Goal: Information Seeking & Learning: Learn about a topic

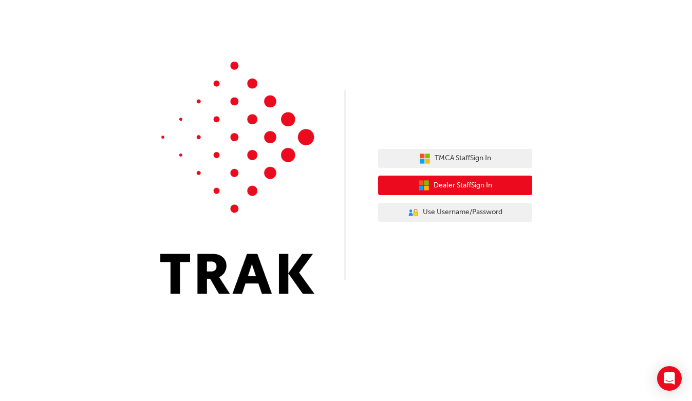
click at [500, 186] on button "Dealer Staff Sign In" at bounding box center [455, 186] width 154 height 20
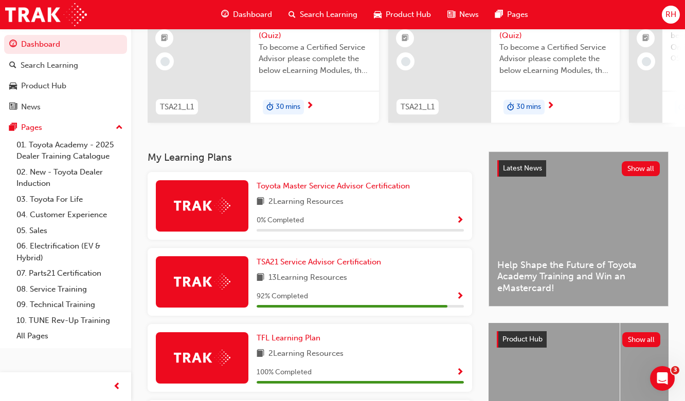
scroll to position [154, 0]
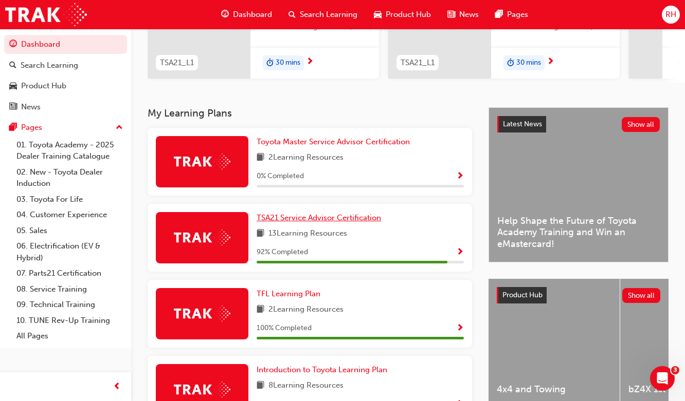
click at [339, 223] on span "TSA21 Service Advisor Certification" at bounding box center [318, 217] width 124 height 9
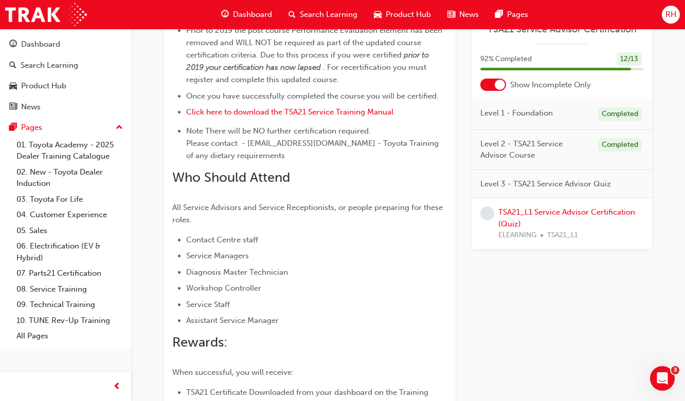
scroll to position [695, 0]
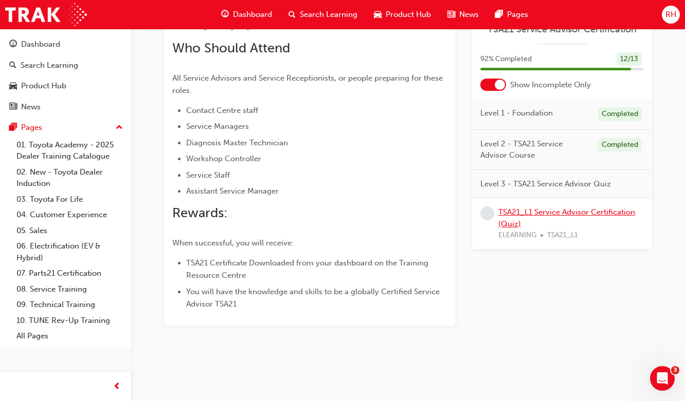
click at [590, 210] on link "TSA21_L1 Service Advisor Certification (Quiz)" at bounding box center [566, 218] width 137 height 21
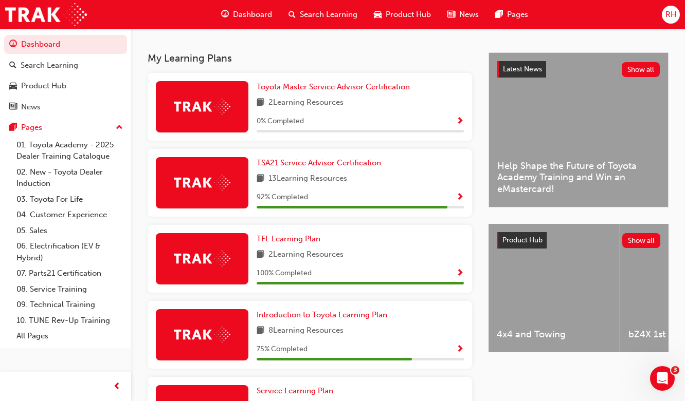
scroll to position [257, 0]
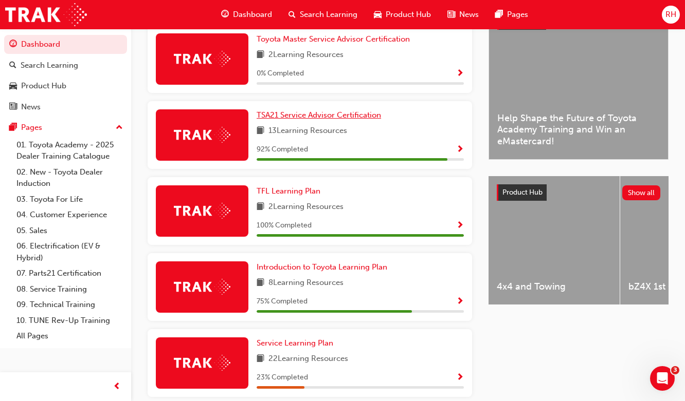
click at [298, 120] on span "TSA21 Service Advisor Certification" at bounding box center [318, 114] width 124 height 9
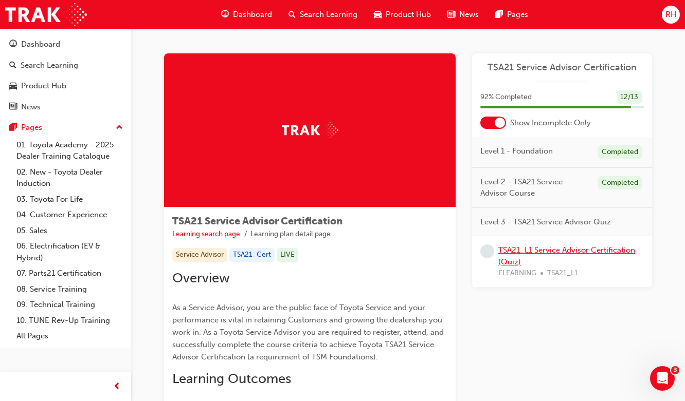
click at [575, 252] on link "TSA21_L1 Service Advisor Certification (Quiz)" at bounding box center [566, 256] width 137 height 21
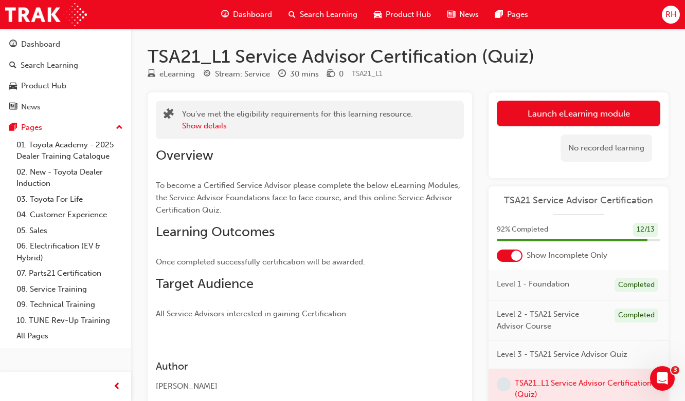
click at [598, 116] on link "Launch eLearning module" at bounding box center [577, 114] width 163 height 26
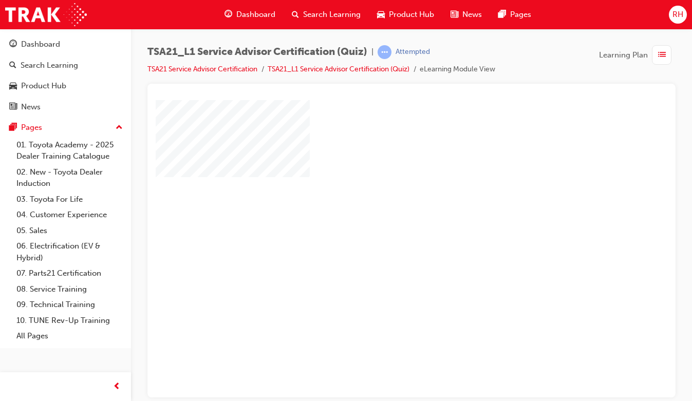
scroll to position [80, 0]
click at [382, 146] on div "play" at bounding box center [382, 146] width 0 height 0
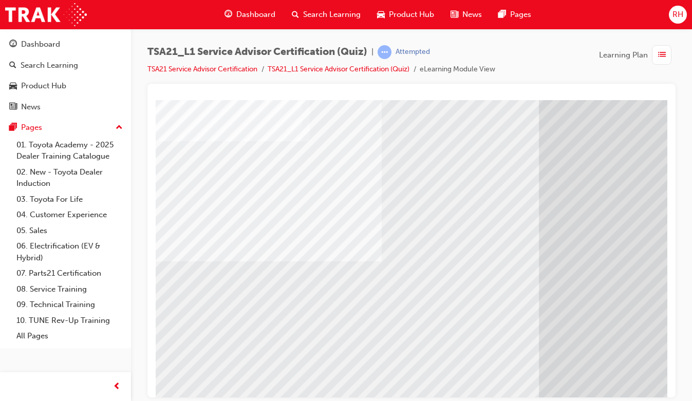
scroll to position [0, 0]
drag, startPoint x: 263, startPoint y: 173, endPoint x: 366, endPoint y: 168, distance: 103.9
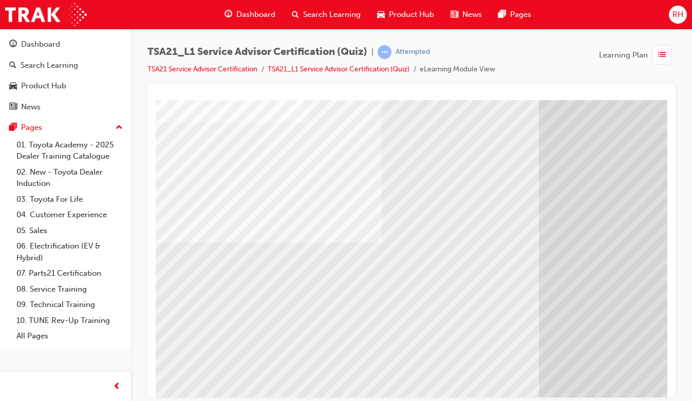
scroll to position [80, 0]
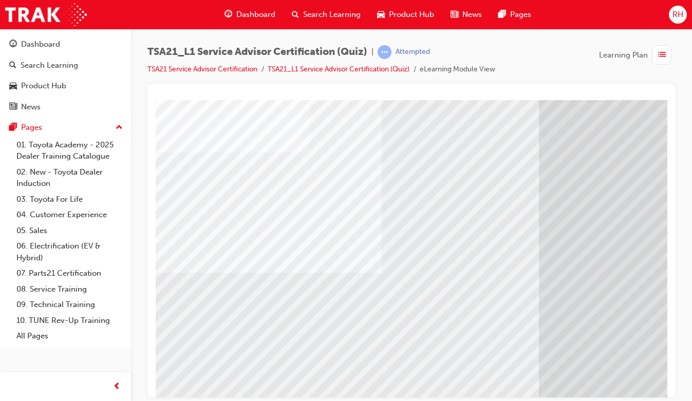
scroll to position [0, 0]
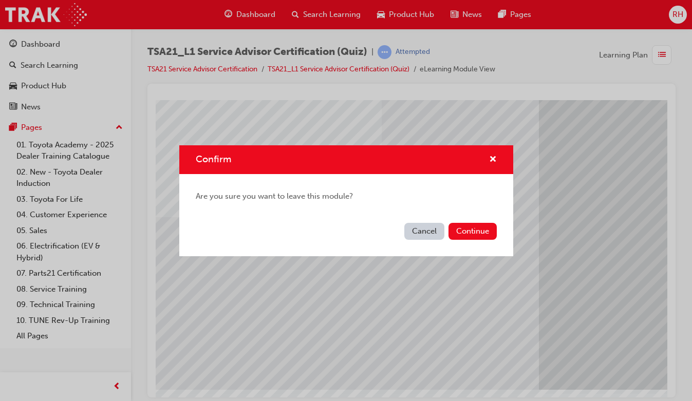
click at [466, 233] on button "Continue" at bounding box center [473, 231] width 48 height 17
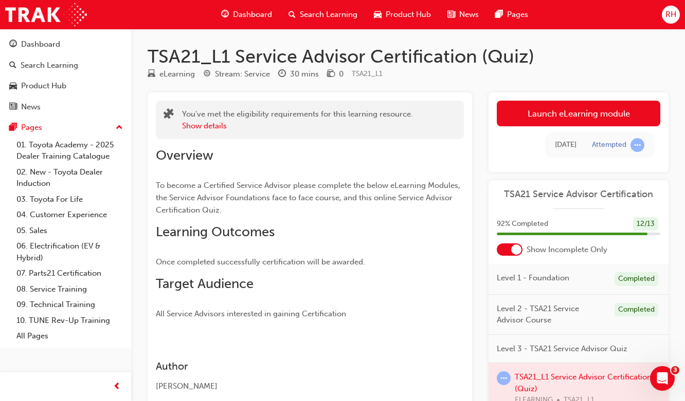
click at [592, 114] on link "Launch eLearning module" at bounding box center [577, 114] width 163 height 26
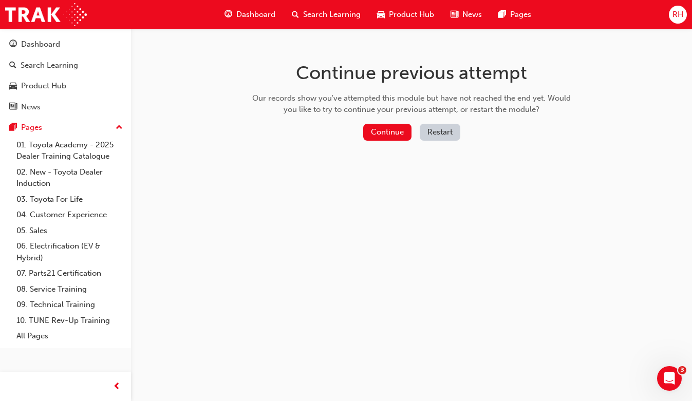
click at [399, 125] on button "Continue" at bounding box center [387, 132] width 48 height 17
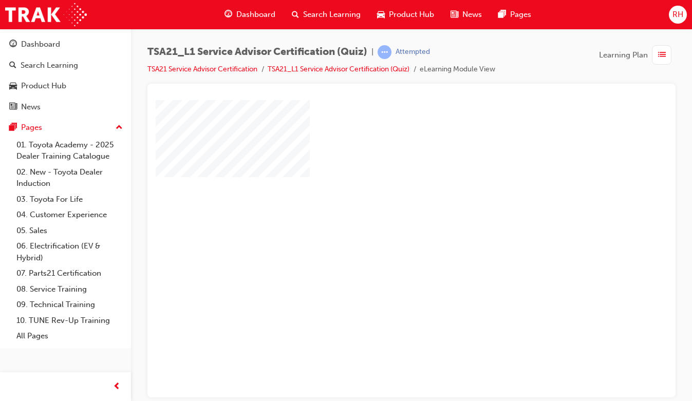
click at [382, 219] on div "play" at bounding box center [382, 219] width 0 height 0
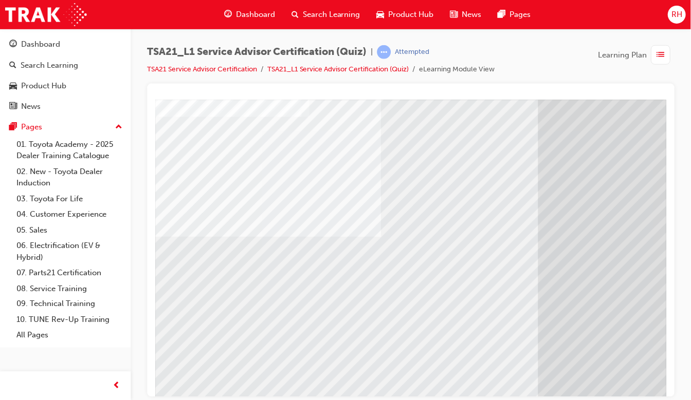
scroll to position [80, 0]
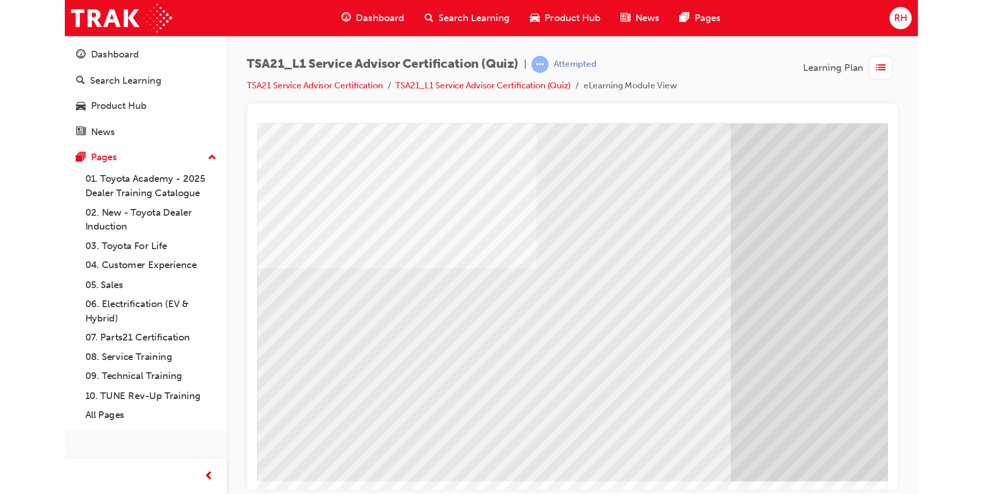
scroll to position [0, 0]
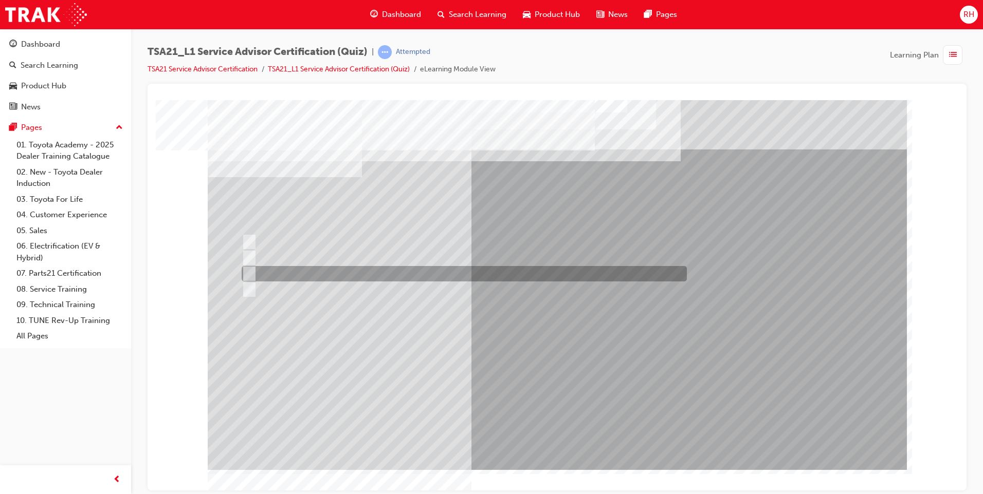
click at [246, 271] on input "To increase the number/rate of on-time arrivals." at bounding box center [247, 273] width 11 height 11
radio input "true"
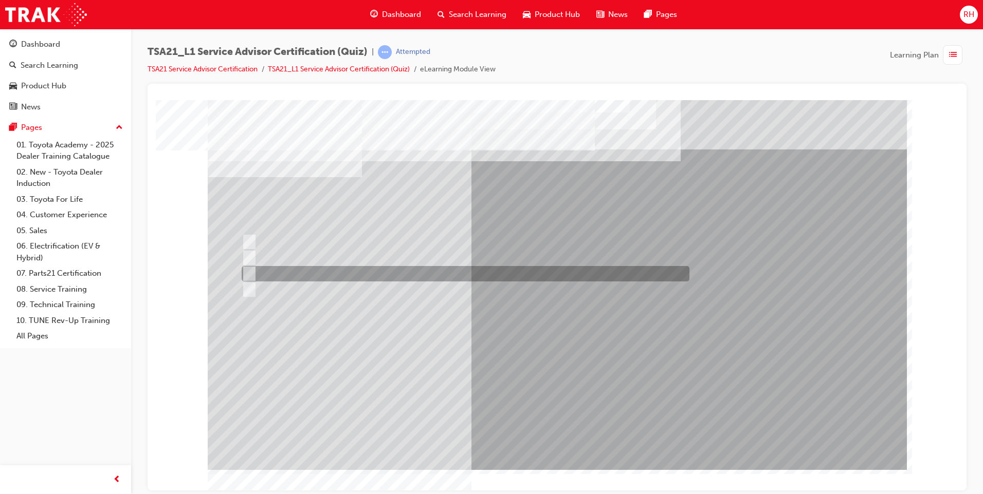
click at [249, 269] on input "Record the agreed appointment and delivery date/times." at bounding box center [247, 273] width 11 height 11
radio input "true"
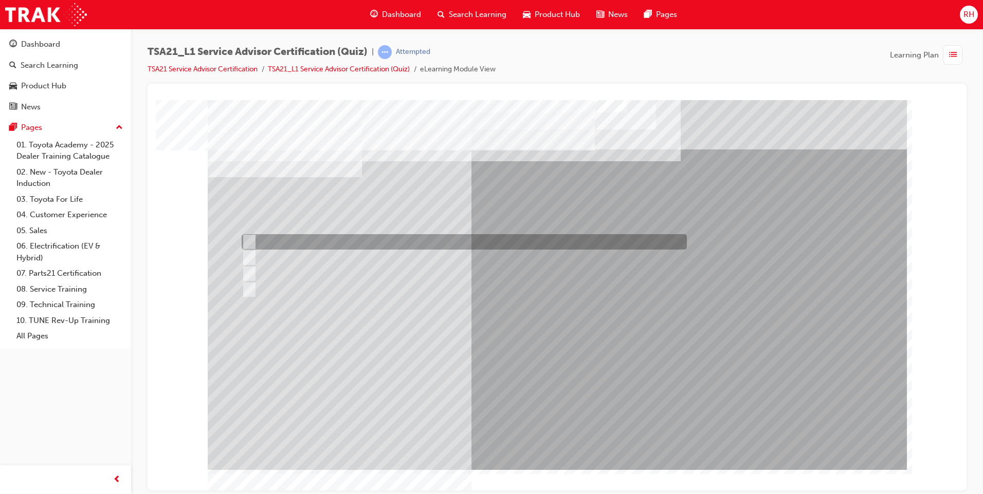
click at [248, 236] on input "Warranty and Service Book" at bounding box center [247, 241] width 11 height 11
radio input "true"
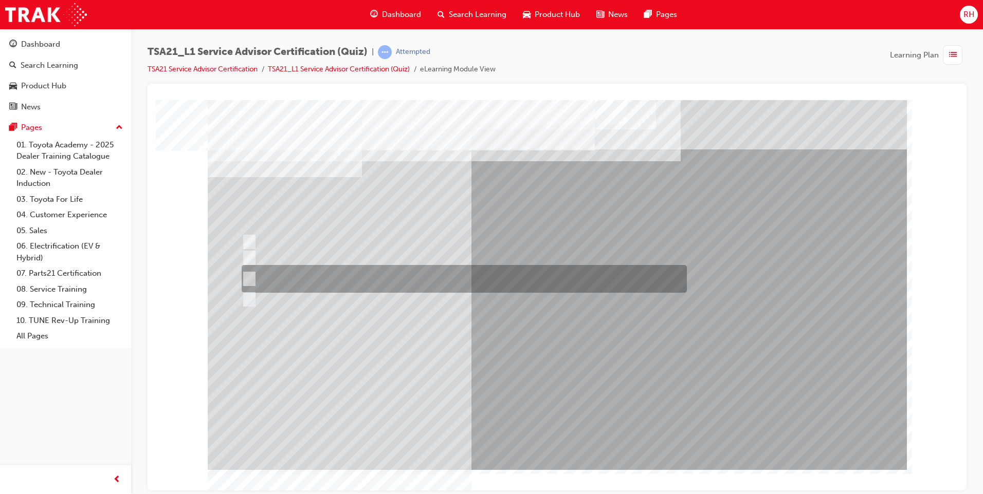
click at [249, 277] on input "Job details, appointment reception and delivery time, and who will be bringing\…" at bounding box center [247, 278] width 11 height 11
radio input "true"
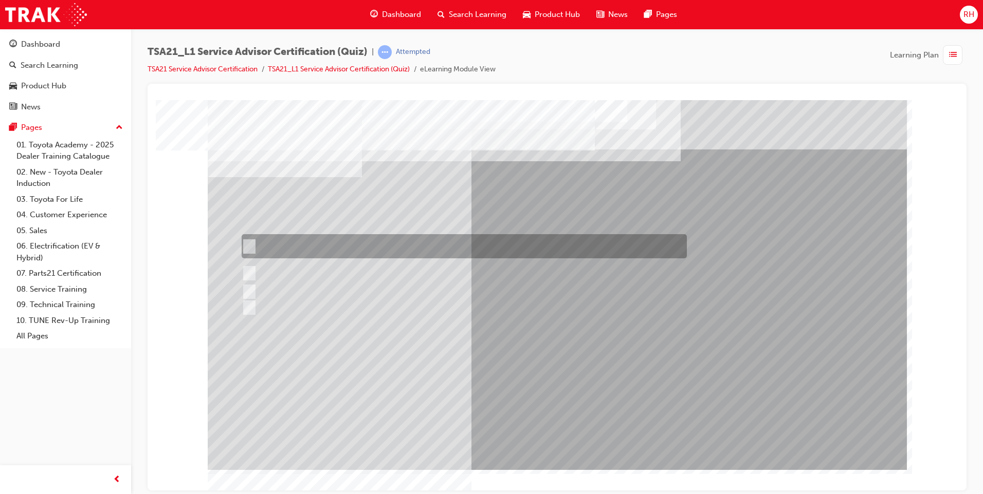
click at [250, 245] on input "If the concern is handled well in the initial stages the Guest is most likely t…" at bounding box center [247, 246] width 11 height 11
radio input "true"
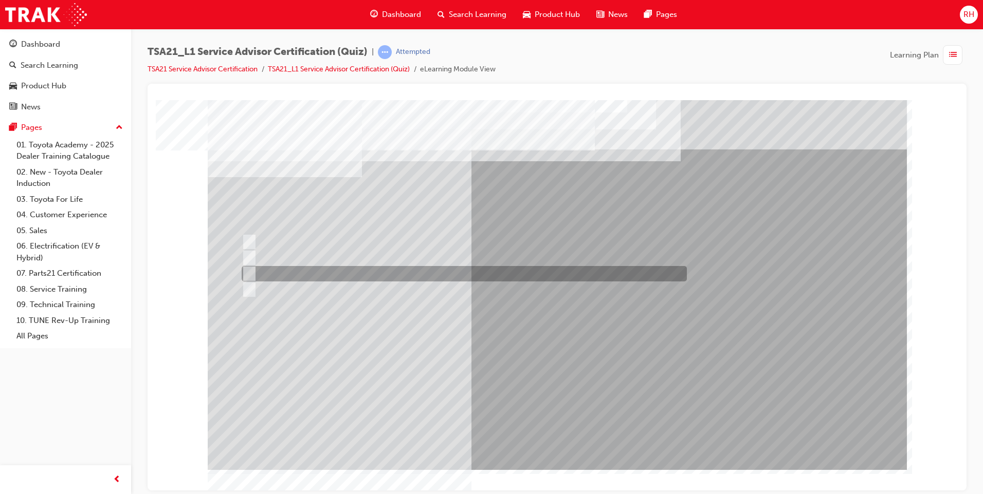
click at [249, 270] on input "Vehicle quality" at bounding box center [247, 273] width 11 height 11
radio input "true"
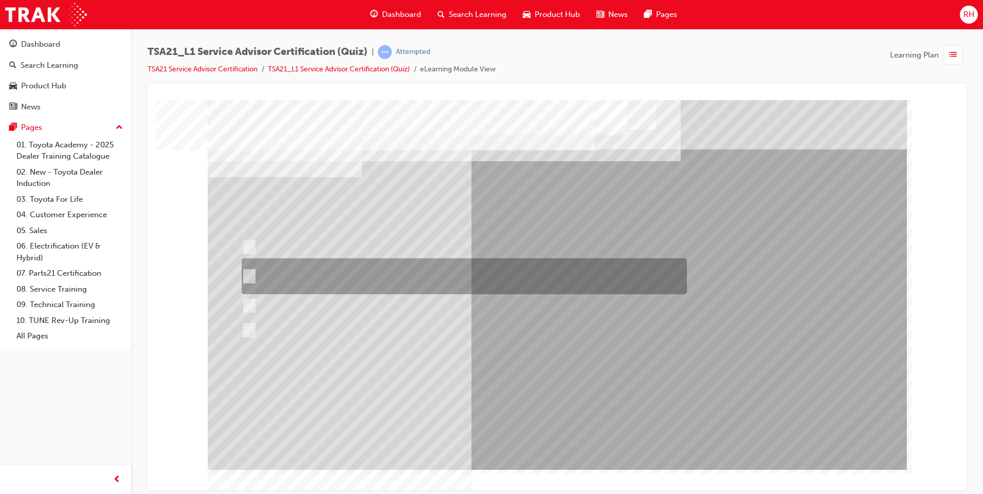
drag, startPoint x: 247, startPoint y: 274, endPoint x: 492, endPoint y: 285, distance: 245.4
click at [249, 274] on input "Dealer Management sets the policy and procedures for Guest concern handling so …" at bounding box center [247, 276] width 11 height 11
radio input "true"
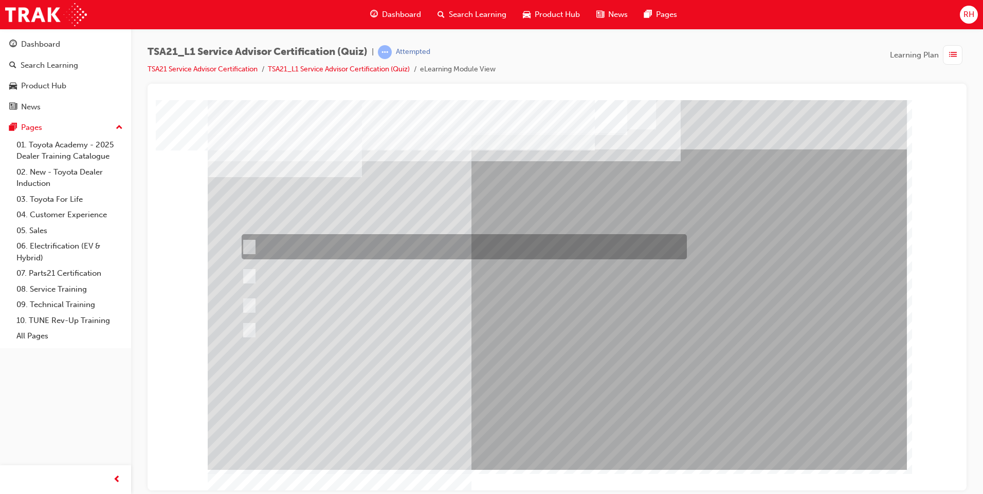
click at [250, 245] on input "Toyota Motor Corporation is responsible for setting the Guest concern handling …" at bounding box center [247, 247] width 11 height 11
radio input "true"
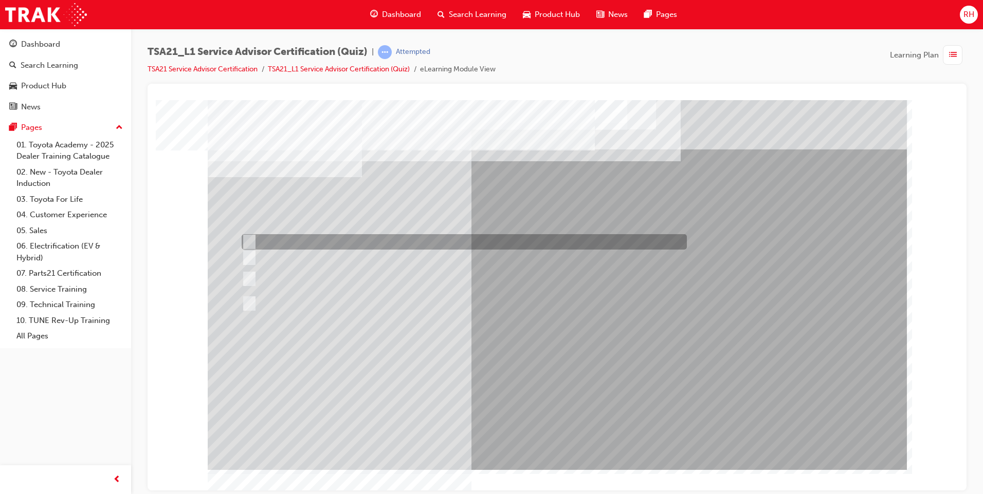
click at [250, 238] on input "Make an appointment, take notes, get management support." at bounding box center [247, 241] width 11 height 11
radio input "true"
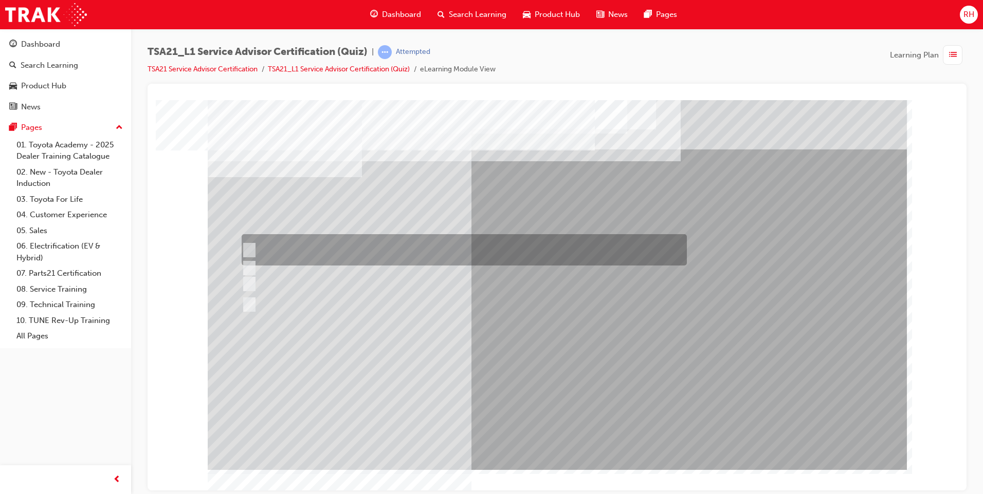
drag, startPoint x: 253, startPoint y: 247, endPoint x: 289, endPoint y: 260, distance: 38.0
click at [253, 247] on div at bounding box center [461, 249] width 445 height 31
radio input "true"
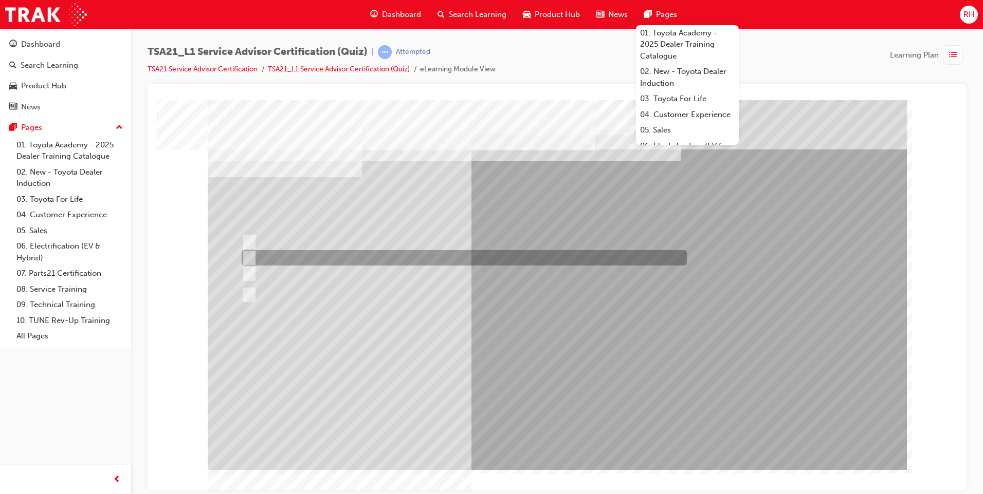
click at [250, 258] on input "The ability to conduct express maintenance quickly." at bounding box center [247, 257] width 11 height 11
radio input "true"
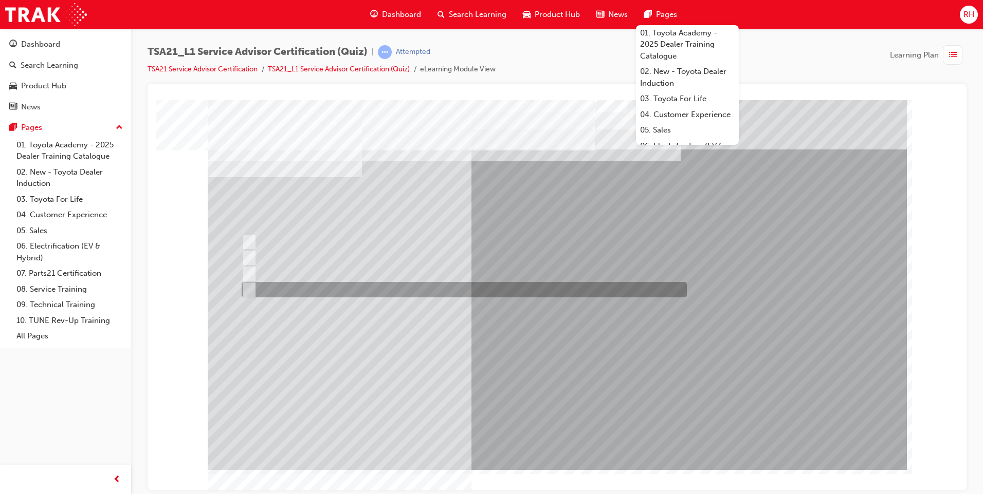
click at [246, 287] on input "Promote, Advise, Build Rapport, Satisfy" at bounding box center [247, 289] width 11 height 11
radio input "true"
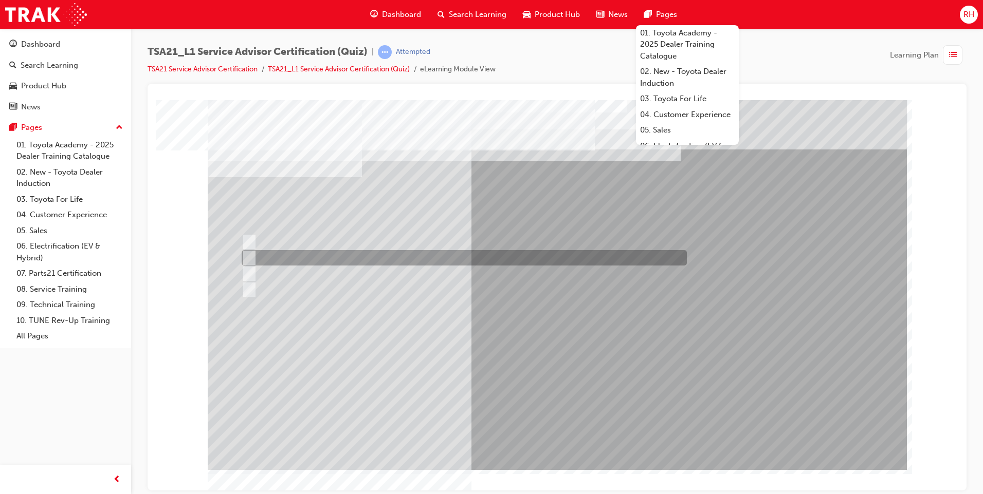
click at [248, 256] on input "By using reflecting statements, such as: “yes...Ok...I understand...please cont…" at bounding box center [247, 257] width 11 height 11
radio input "true"
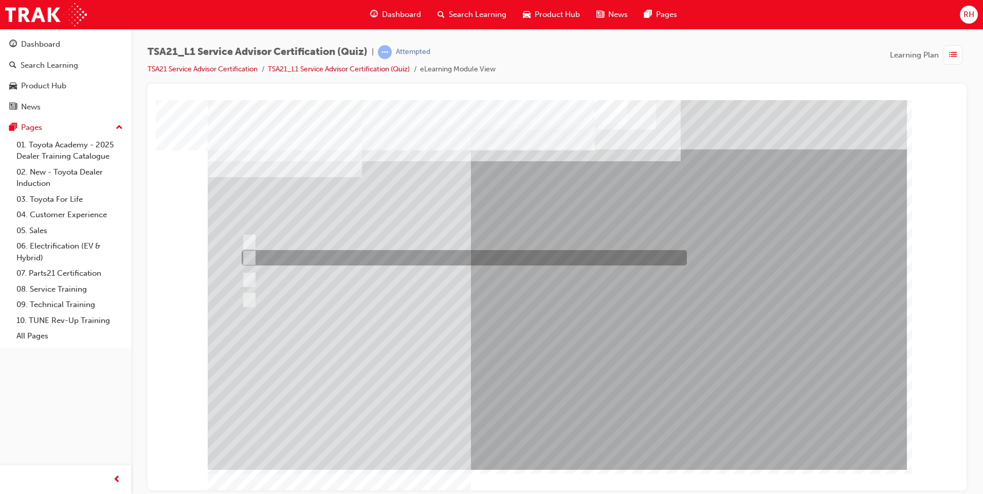
drag, startPoint x: 248, startPoint y: 255, endPoint x: 262, endPoint y: 258, distance: 14.6
click at [248, 255] on input "Welcome me, use my name, explain the work and charges, be ready and thank me." at bounding box center [247, 257] width 11 height 11
radio input "true"
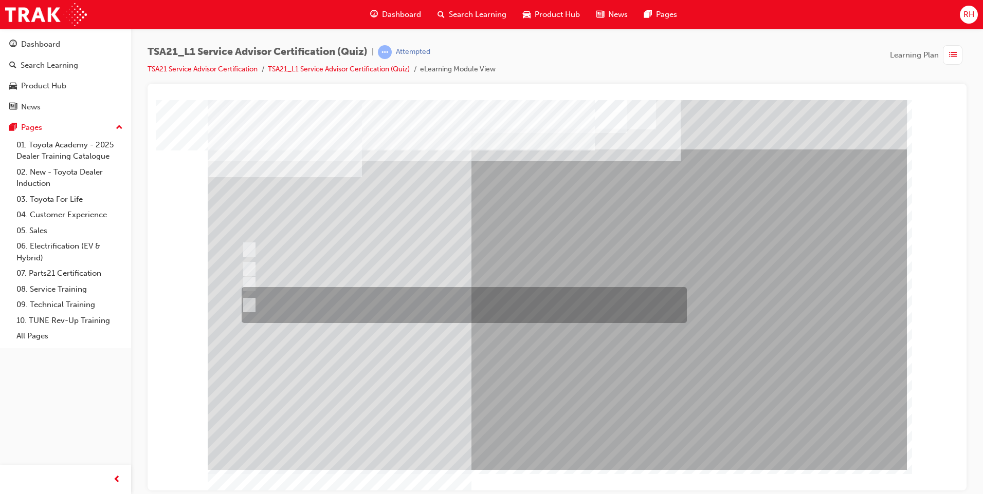
click at [250, 304] on input "Accompany the Guest to the vehicle, do a quick walk-around check to \3confirm v…" at bounding box center [247, 305] width 11 height 11
radio input "true"
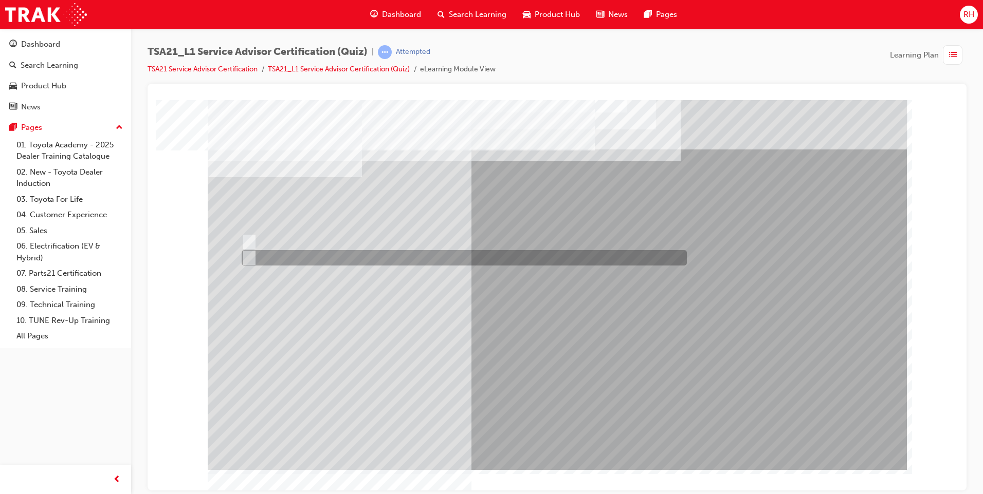
click at [251, 253] on input "True" at bounding box center [247, 257] width 11 height 11
radio input "true"
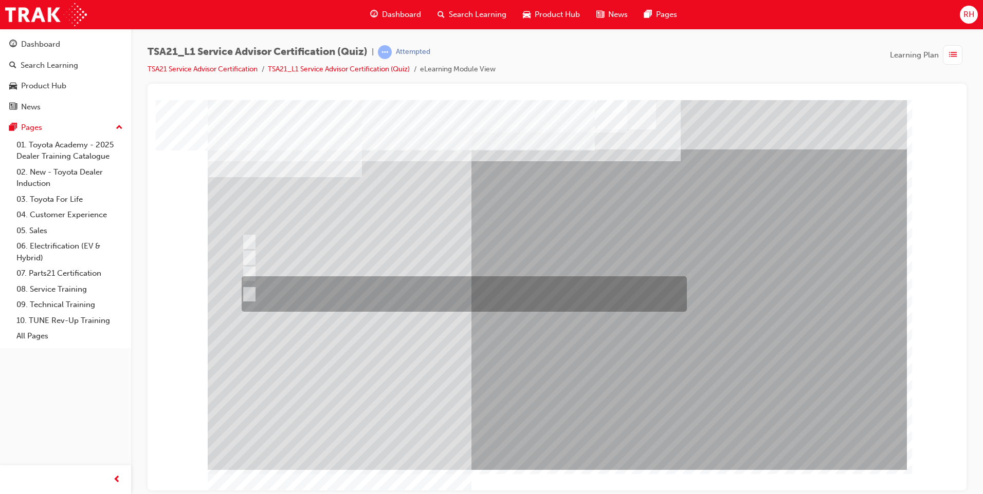
click at [248, 294] on input "An easy to understand explanation of the work done, the total costs and being \…" at bounding box center [247, 294] width 11 height 11
radio input "true"
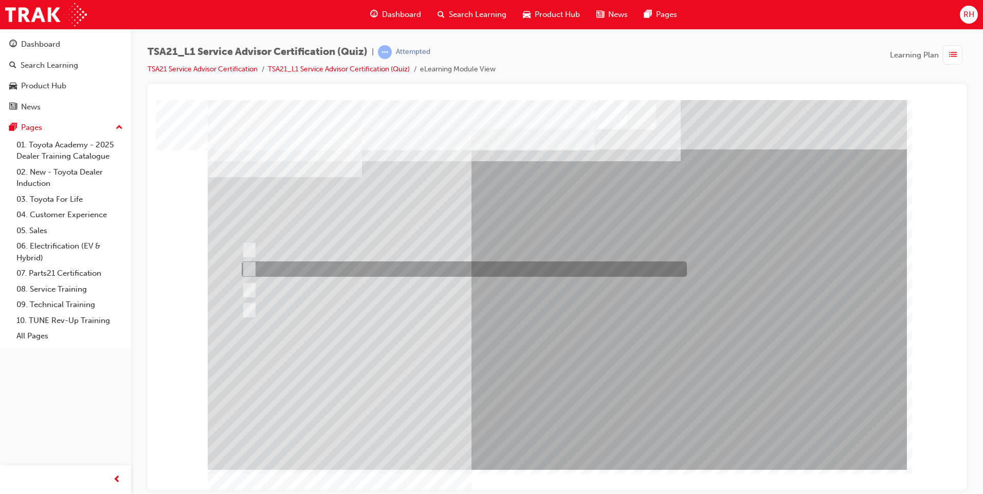
click at [247, 264] on input "Current service campaigns to promote during the Post Service Follow Up." at bounding box center [247, 269] width 11 height 11
radio input "true"
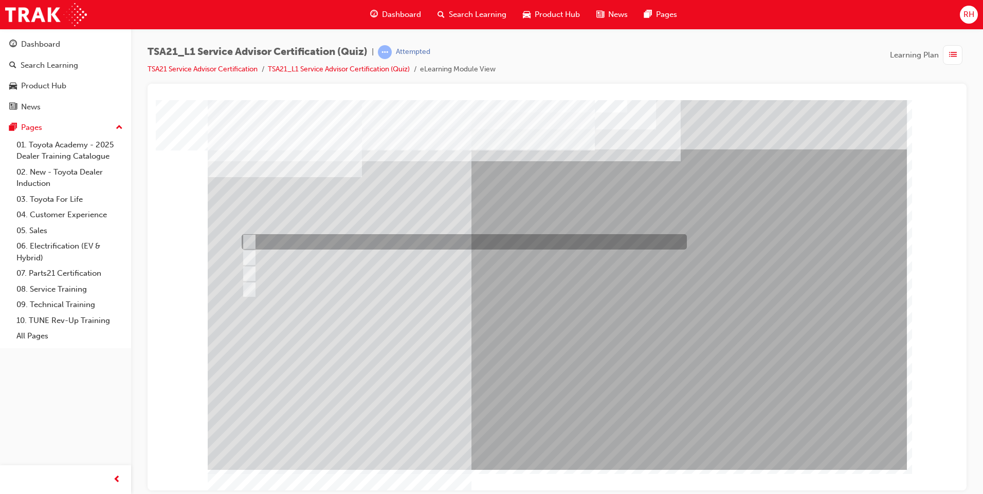
click at [251, 241] on input "Identify trends, declines in GSI or shifts in Guest expectations." at bounding box center [247, 241] width 11 height 11
radio input "true"
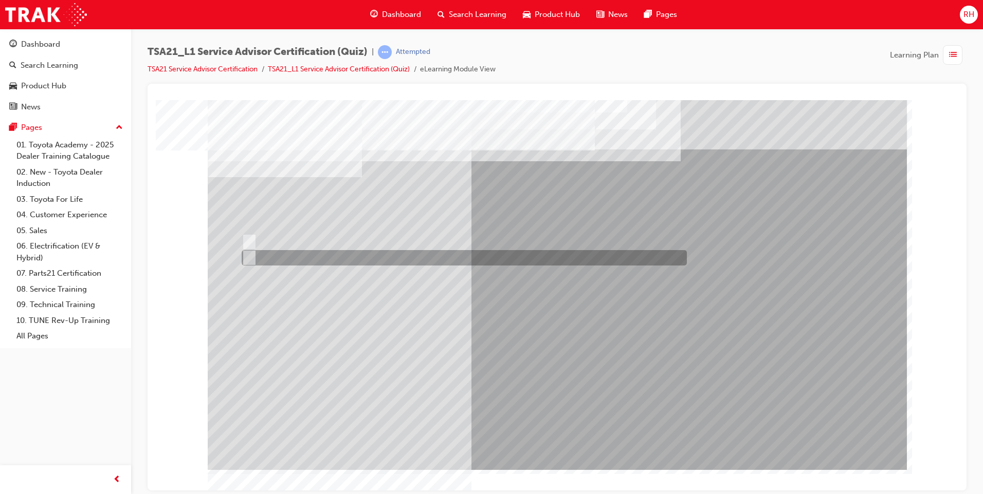
click at [255, 255] on div at bounding box center [461, 257] width 445 height 15
radio input "true"
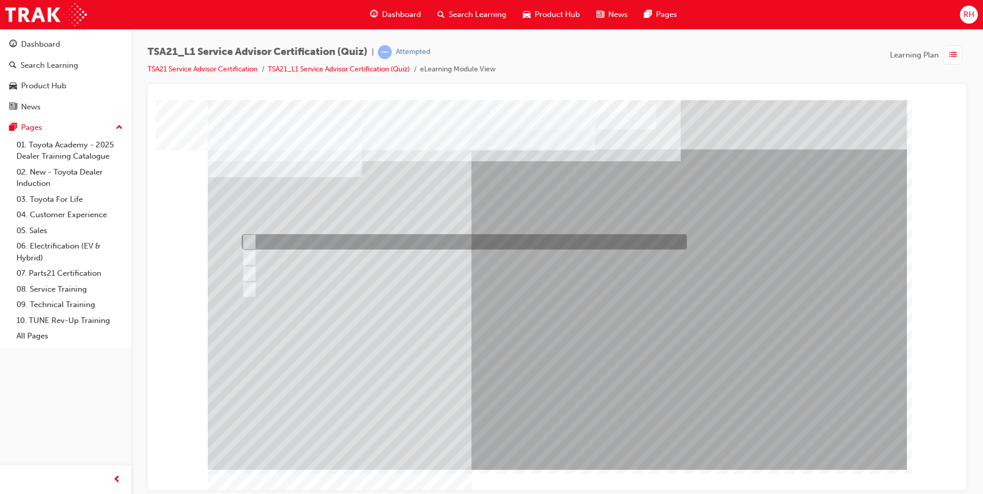
click at [250, 240] on input "Job stoppages" at bounding box center [247, 241] width 11 height 11
radio input "true"
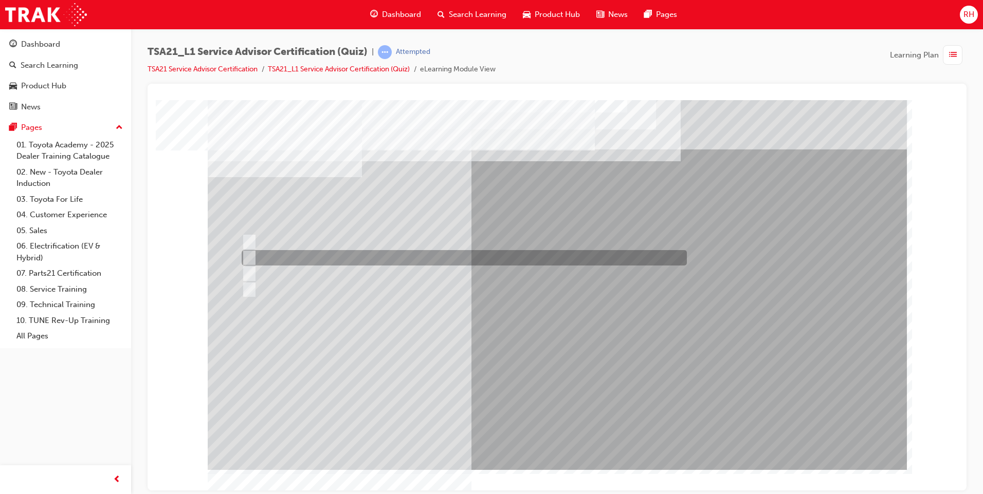
click at [534, 254] on div at bounding box center [461, 257] width 445 height 15
radio input "true"
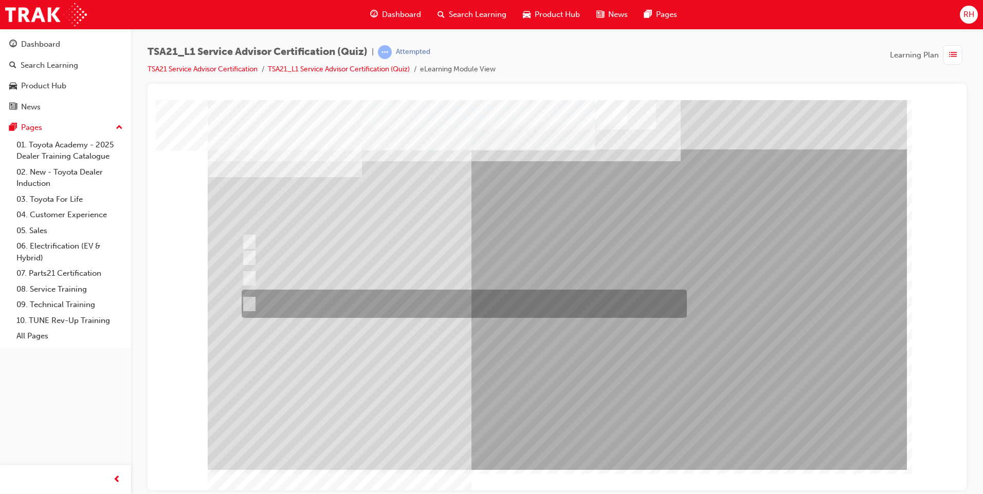
click at [376, 300] on div at bounding box center [461, 304] width 445 height 28
radio input "true"
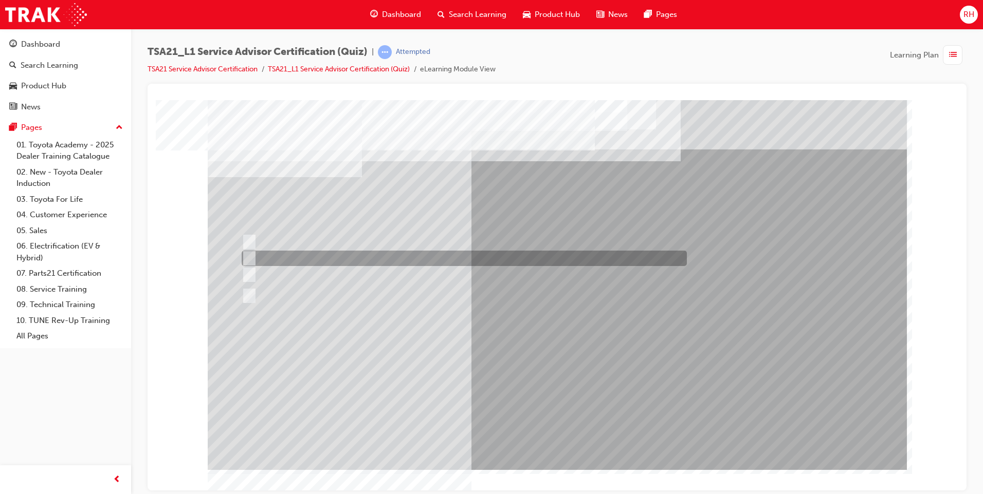
click at [437, 251] on div at bounding box center [461, 258] width 445 height 15
radio input "true"
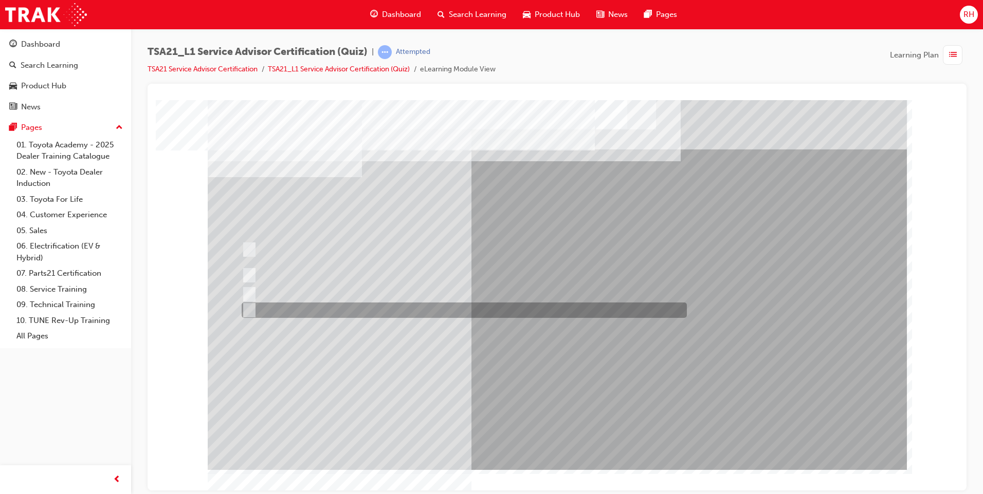
click at [254, 307] on div at bounding box center [461, 310] width 445 height 15
radio input "true"
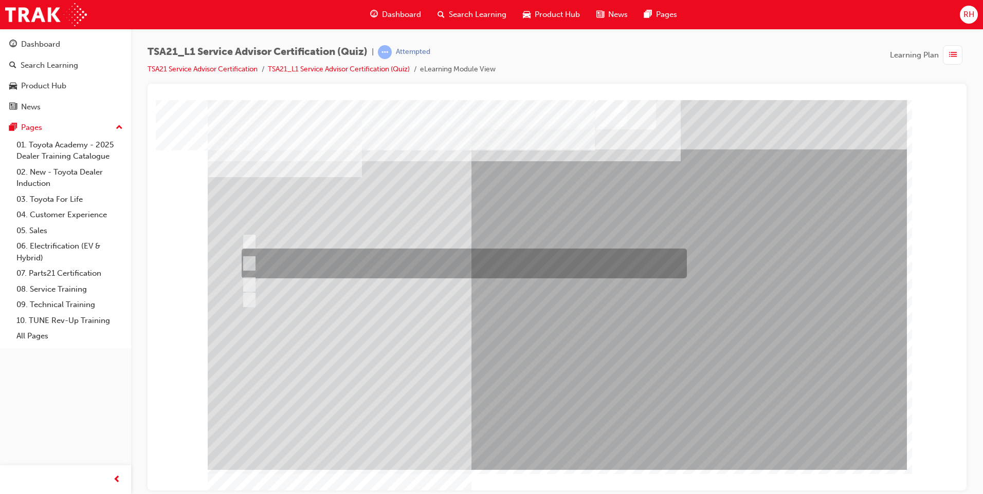
click at [248, 256] on div at bounding box center [461, 264] width 445 height 30
radio input "true"
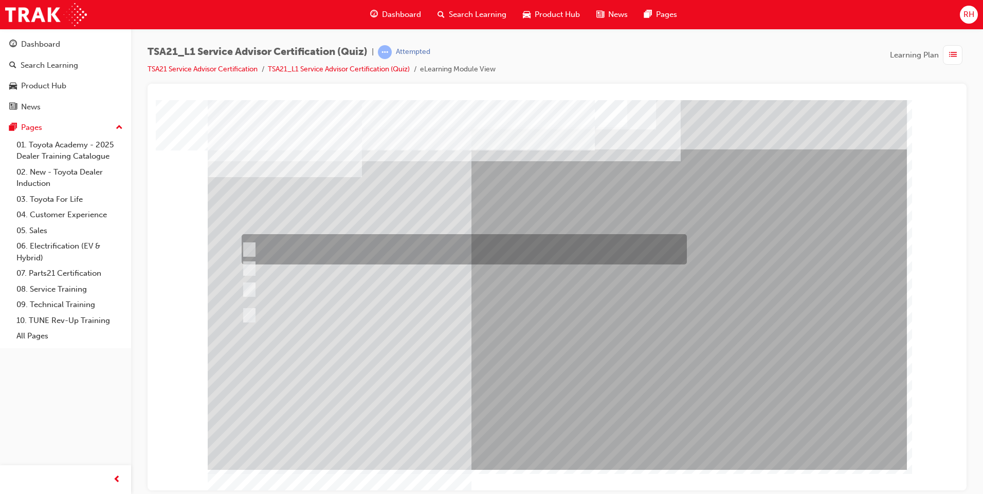
click at [265, 246] on div at bounding box center [461, 249] width 445 height 30
radio input "true"
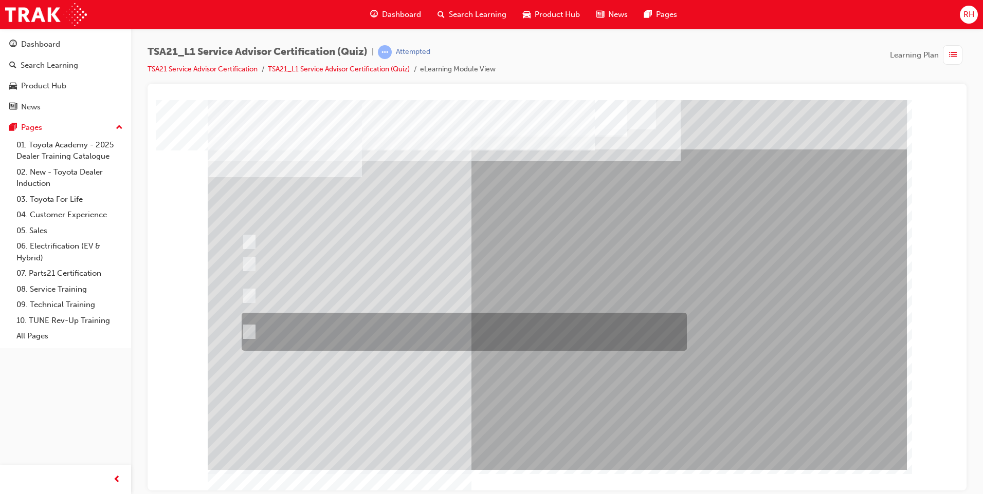
click at [499, 327] on div at bounding box center [461, 332] width 445 height 38
radio input "true"
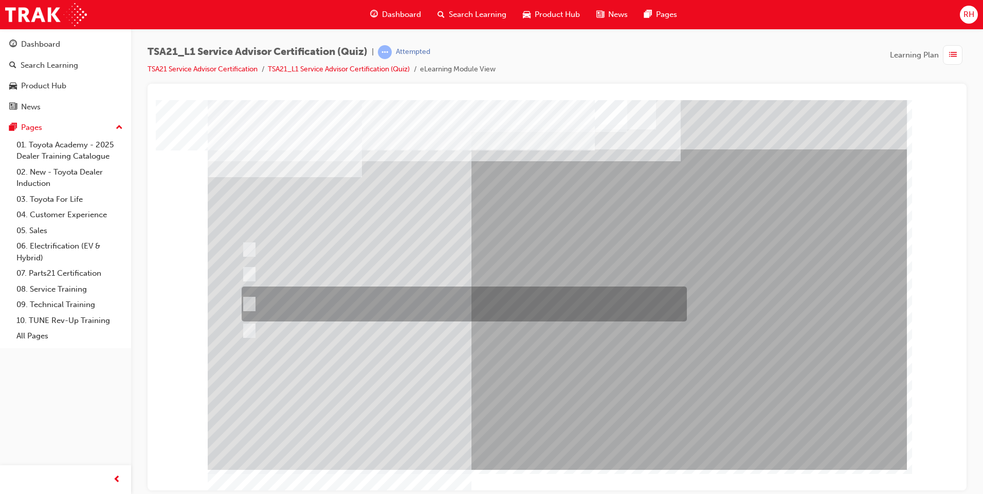
click at [480, 301] on div at bounding box center [461, 304] width 445 height 35
radio input "true"
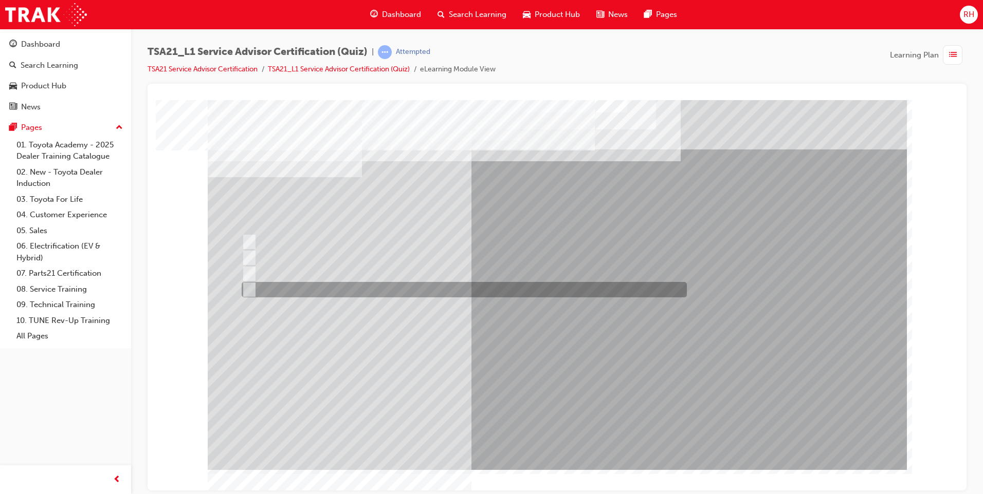
click at [430, 287] on div at bounding box center [461, 289] width 445 height 15
radio input "true"
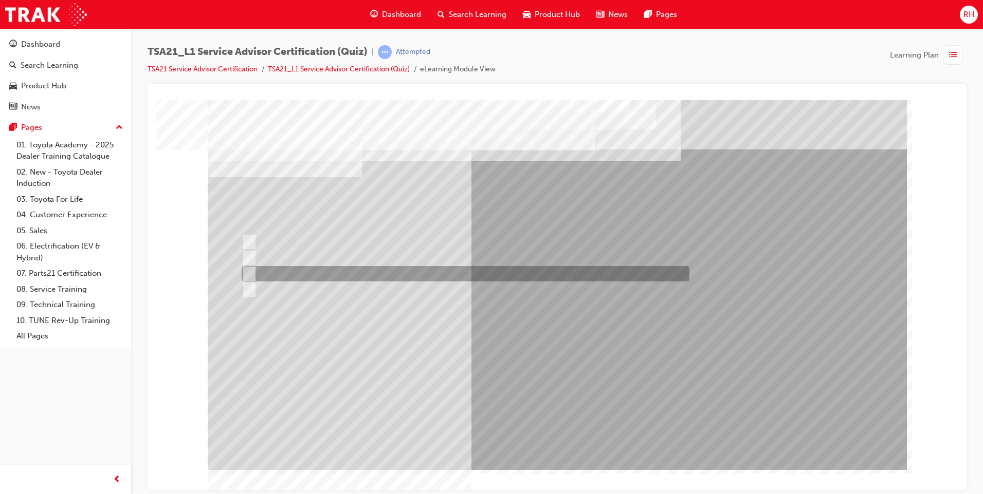
drag, startPoint x: 428, startPoint y: 271, endPoint x: 557, endPoint y: 325, distance: 140.5
click at [429, 271] on div at bounding box center [463, 273] width 448 height 15
radio input "true"
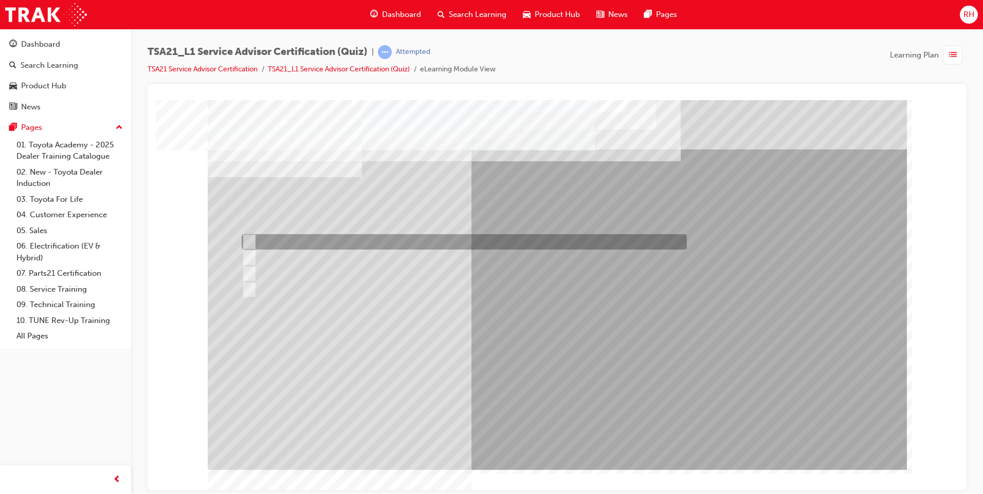
click at [316, 242] on div at bounding box center [461, 241] width 445 height 15
radio input "true"
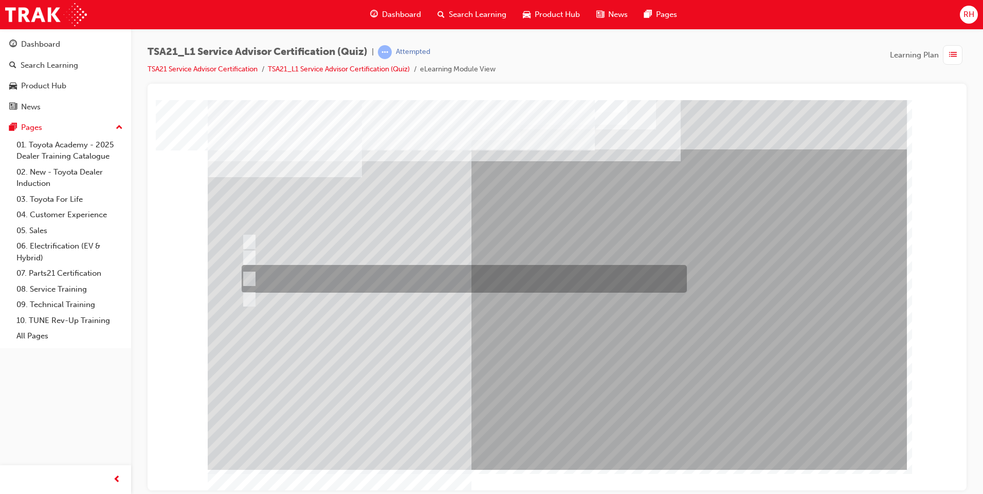
click at [304, 276] on div at bounding box center [461, 279] width 445 height 28
radio input "true"
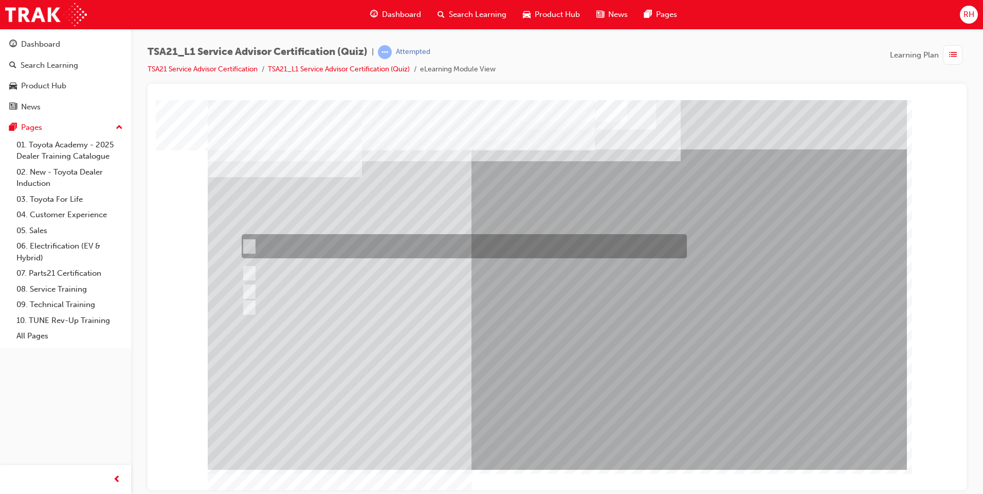
click at [434, 241] on div at bounding box center [461, 246] width 445 height 24
radio input "true"
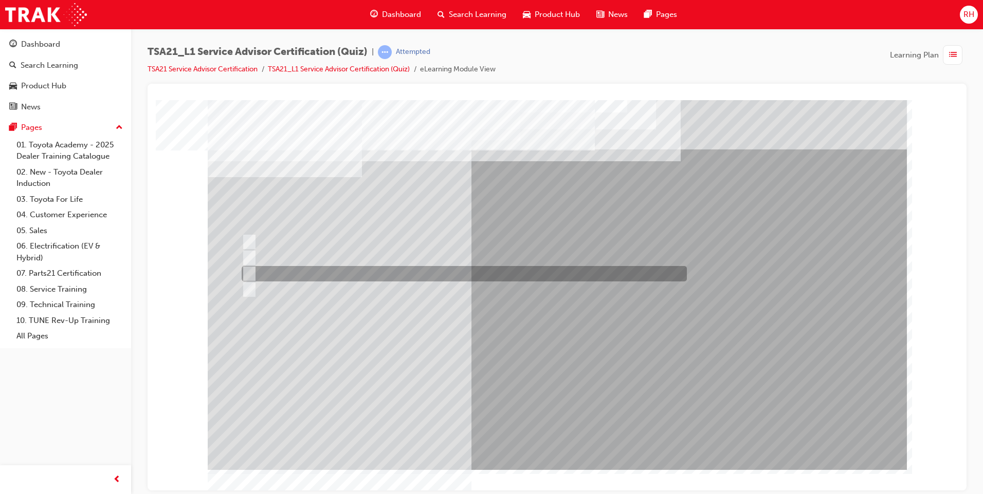
drag, startPoint x: 306, startPoint y: 274, endPoint x: 525, endPoint y: 332, distance: 226.5
click at [307, 274] on div at bounding box center [461, 273] width 445 height 15
radio input "true"
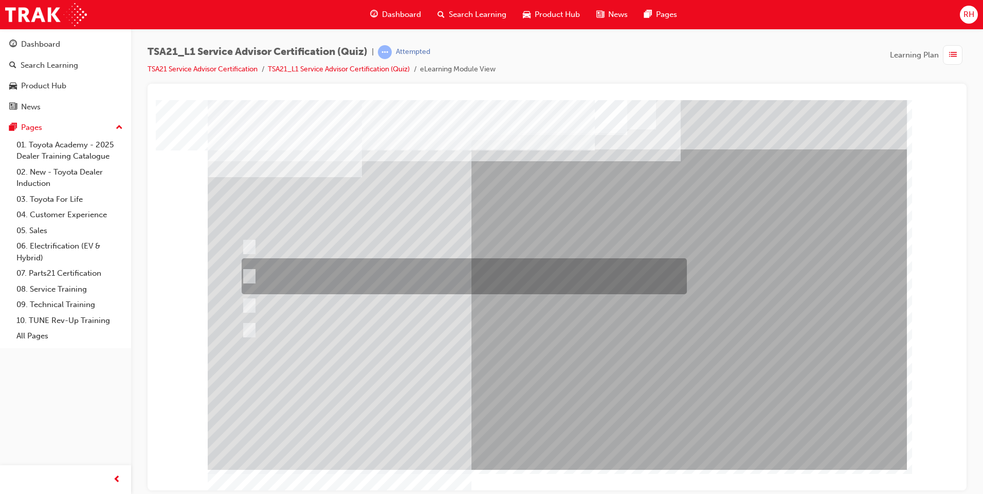
click at [348, 272] on div at bounding box center [461, 277] width 445 height 36
radio input "true"
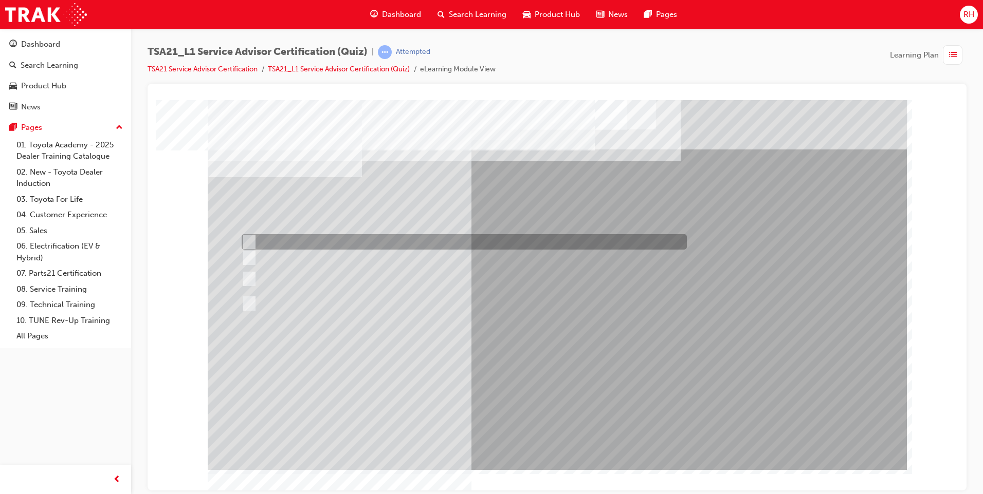
click at [393, 236] on div at bounding box center [461, 241] width 445 height 15
radio input "true"
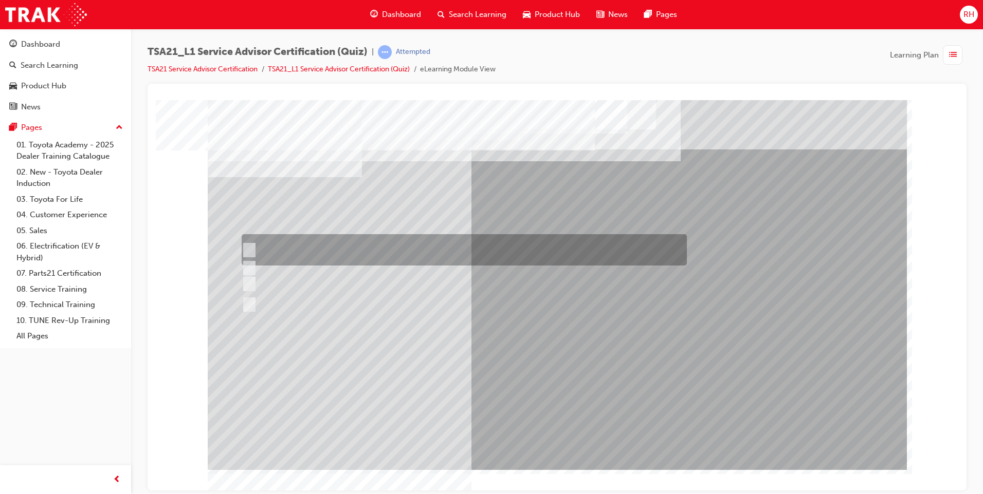
click at [415, 246] on div at bounding box center [461, 249] width 445 height 31
radio input "true"
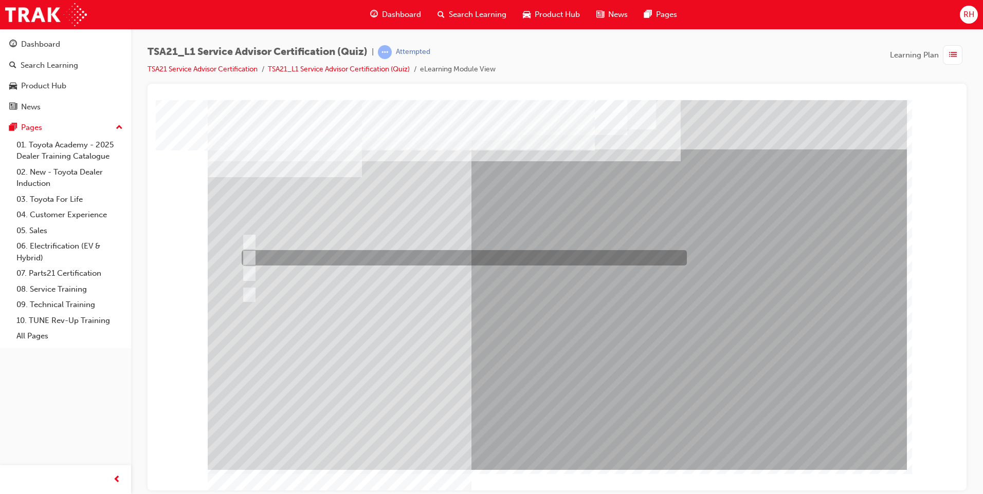
click at [471, 257] on div at bounding box center [461, 257] width 445 height 15
radio input "true"
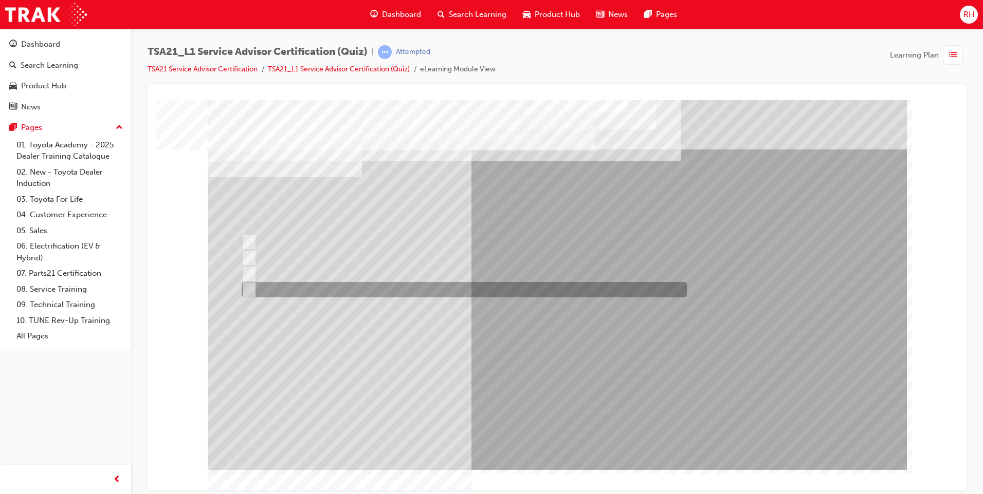
click at [386, 292] on div at bounding box center [461, 289] width 445 height 15
radio input "true"
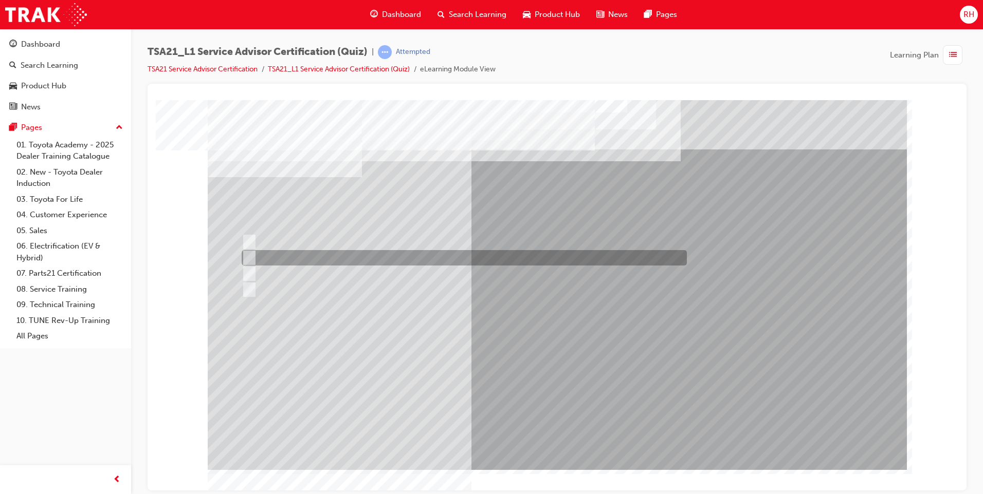
click at [496, 256] on div at bounding box center [461, 257] width 445 height 15
radio input "true"
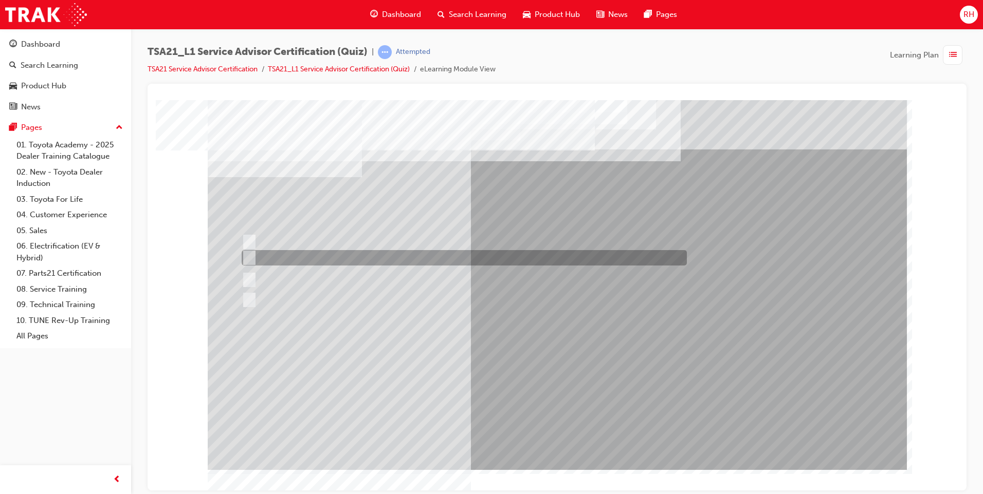
click at [612, 258] on div at bounding box center [461, 257] width 445 height 15
radio input "true"
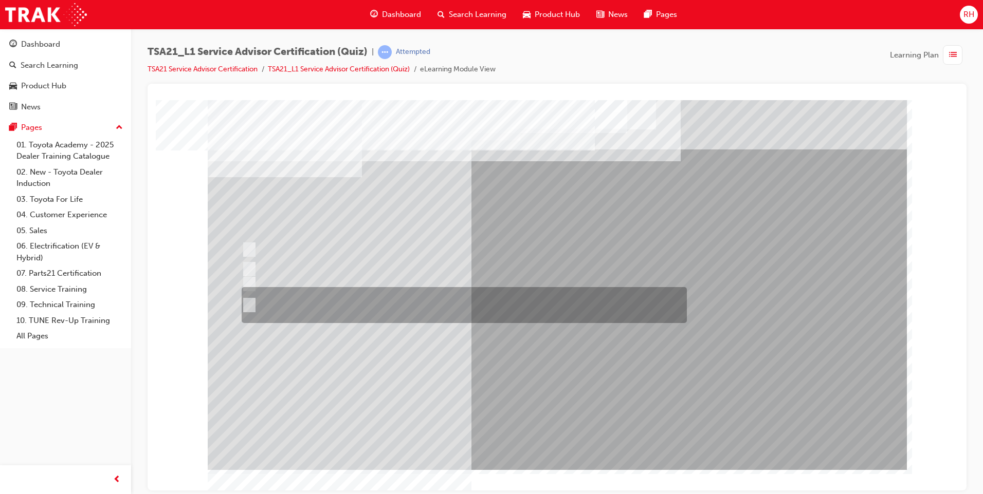
click at [417, 305] on div at bounding box center [461, 305] width 445 height 36
radio input "true"
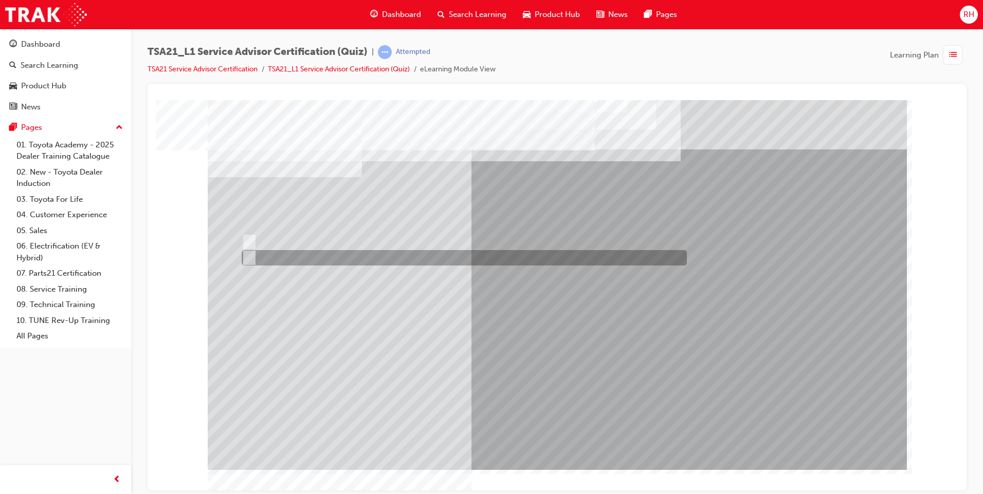
click at [342, 262] on div at bounding box center [461, 257] width 445 height 15
radio input "true"
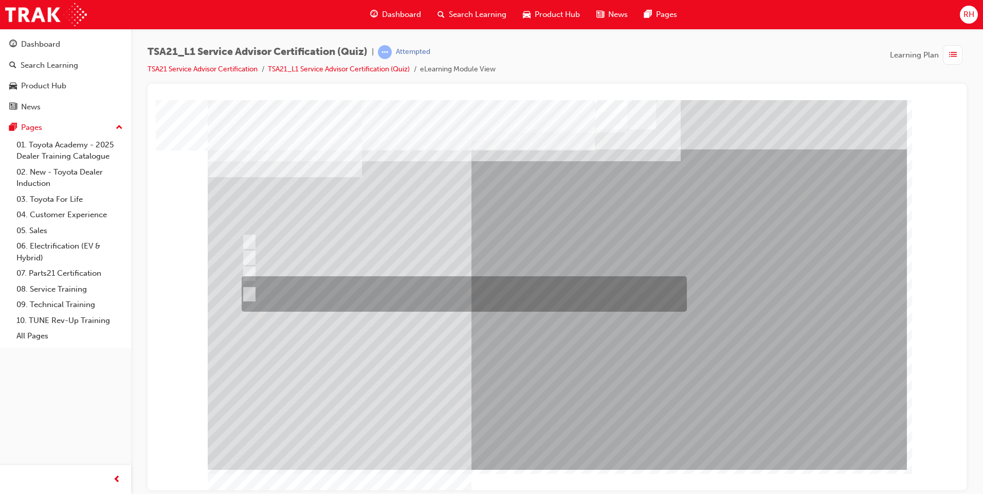
click at [455, 297] on div at bounding box center [461, 294] width 445 height 35
radio input "true"
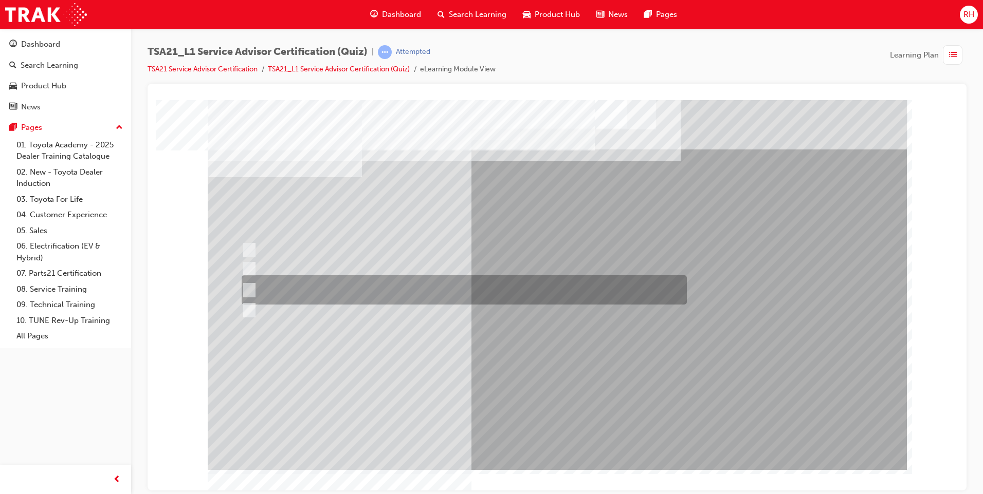
click at [474, 289] on div at bounding box center [461, 289] width 445 height 29
radio input "true"
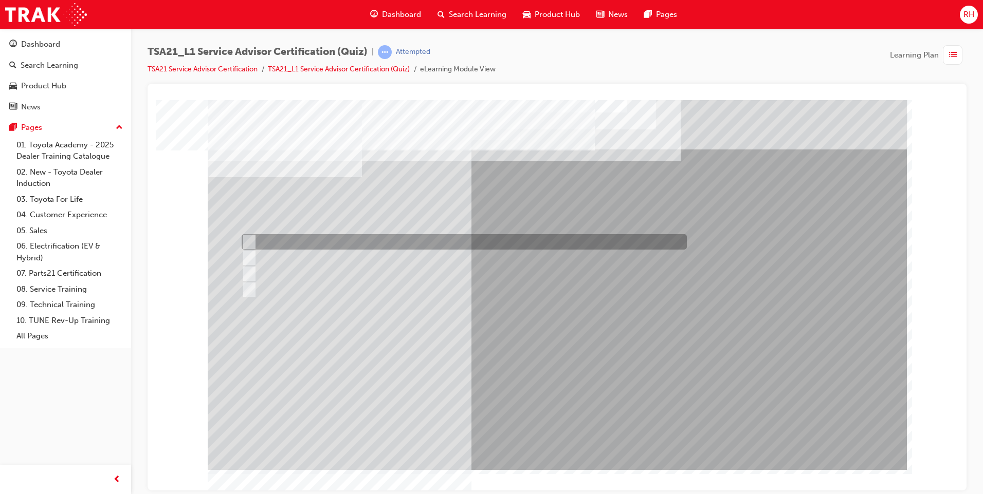
click at [427, 242] on div at bounding box center [461, 241] width 445 height 15
radio input "true"
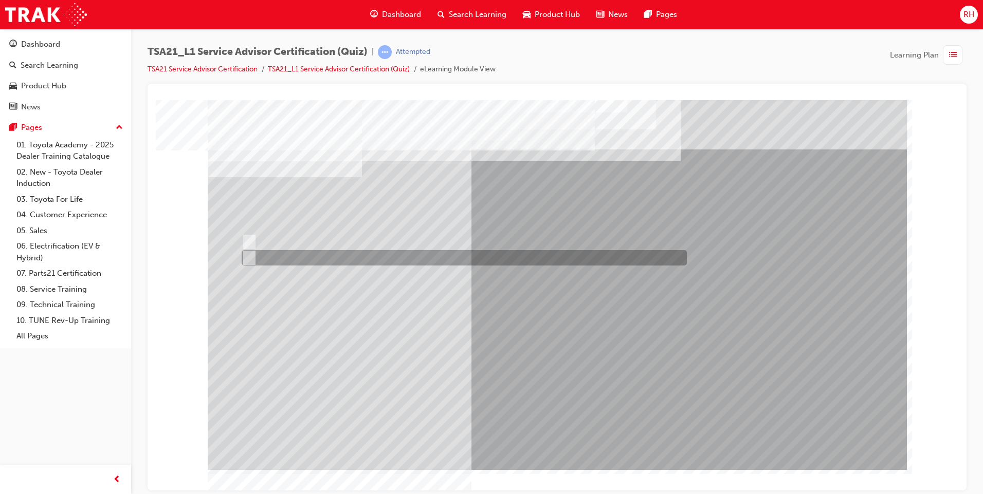
click at [317, 253] on div at bounding box center [461, 257] width 445 height 15
radio input "true"
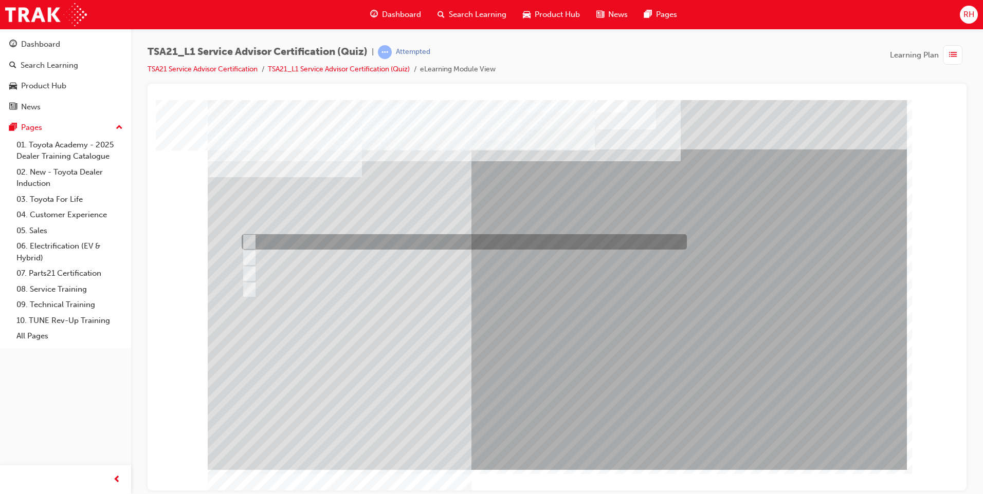
click at [277, 236] on div at bounding box center [461, 241] width 445 height 15
radio input "true"
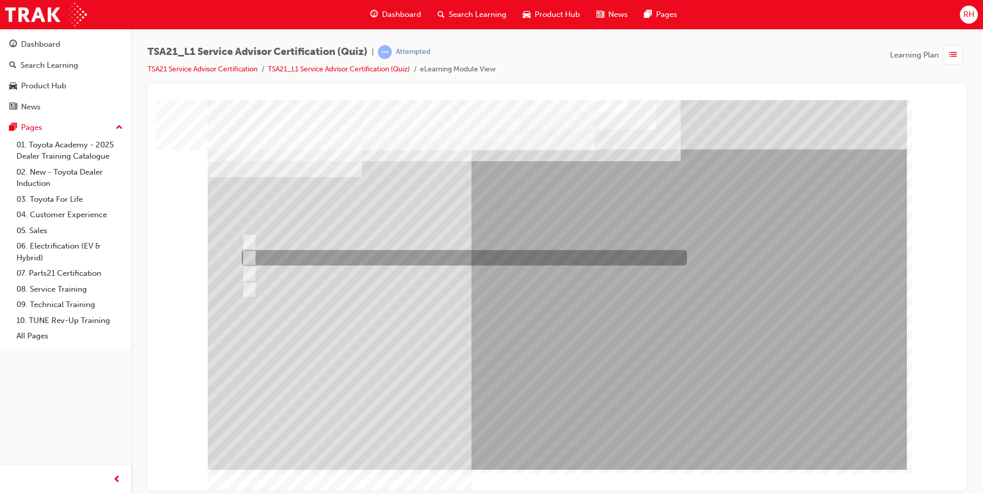
click at [339, 255] on div at bounding box center [461, 257] width 445 height 15
radio input "true"
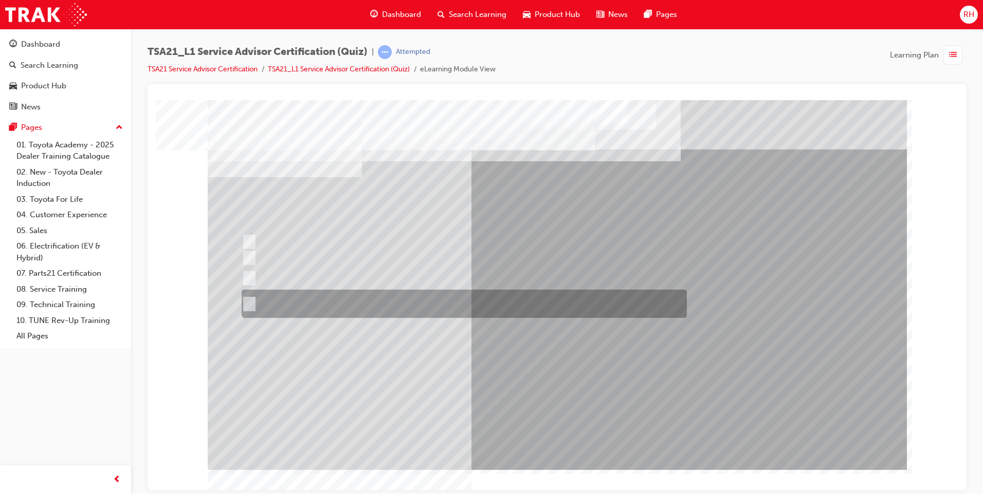
click at [329, 300] on div at bounding box center [461, 304] width 445 height 28
radio input "true"
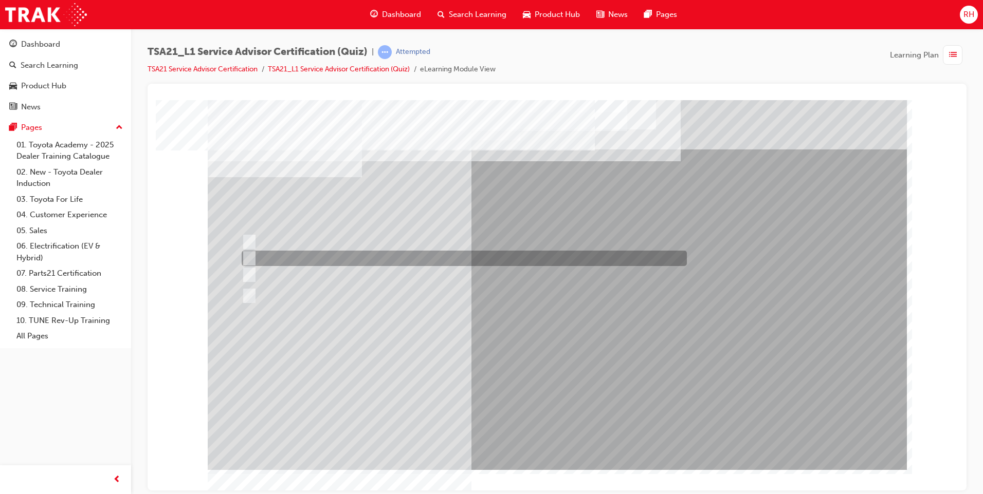
click at [381, 251] on div at bounding box center [461, 258] width 445 height 15
radio input "true"
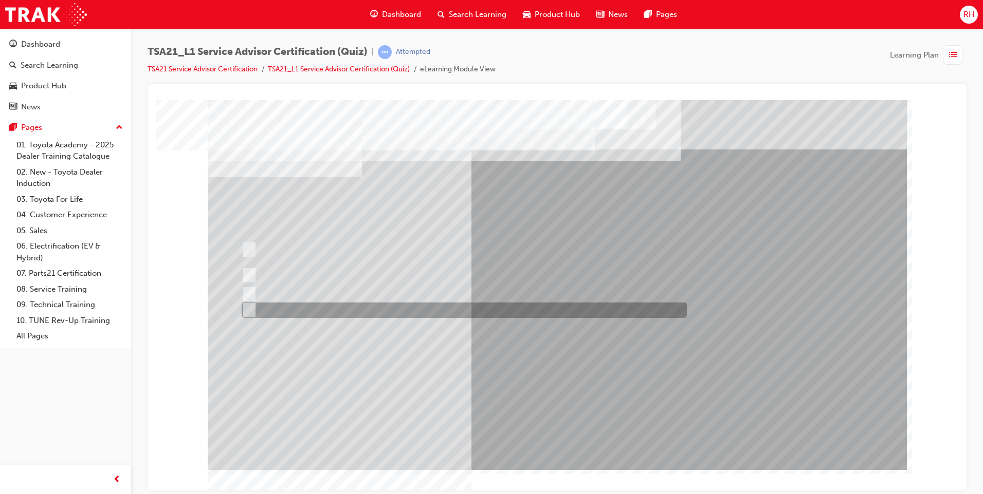
click at [475, 312] on div at bounding box center [461, 310] width 445 height 15
radio input "true"
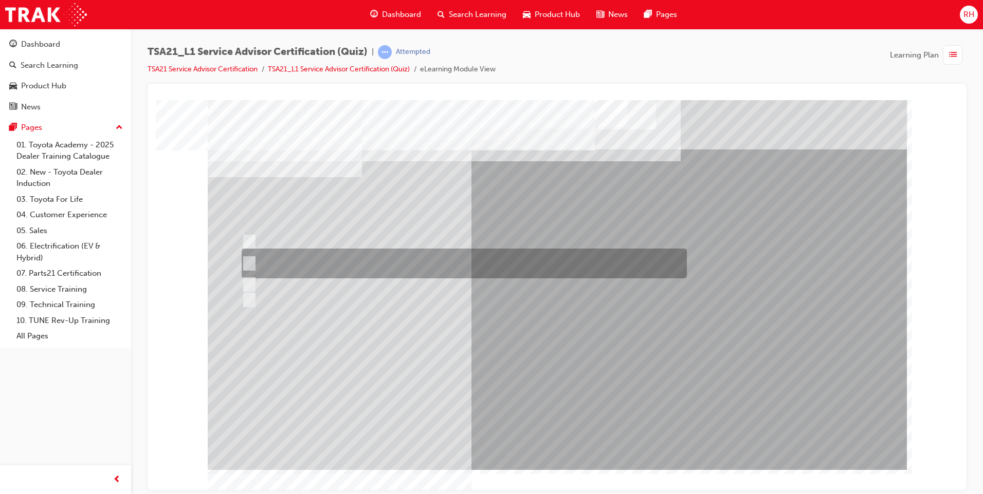
click at [491, 252] on div at bounding box center [461, 264] width 445 height 30
radio input "true"
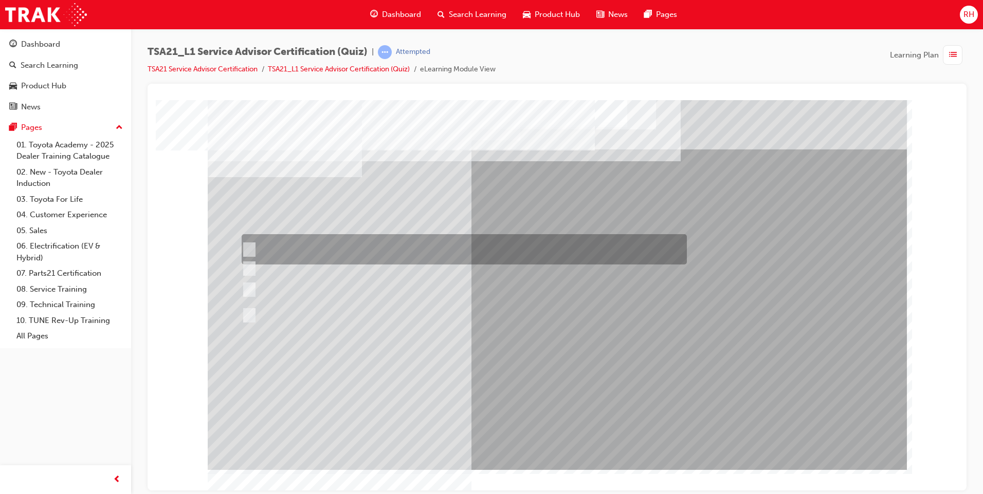
click at [330, 241] on div at bounding box center [461, 249] width 445 height 30
radio input "true"
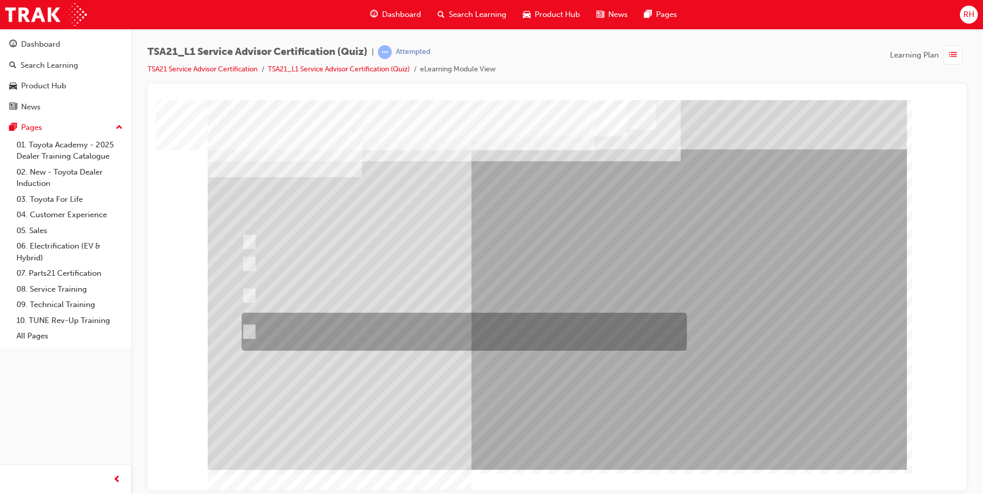
click at [461, 335] on div at bounding box center [461, 332] width 445 height 38
radio input "true"
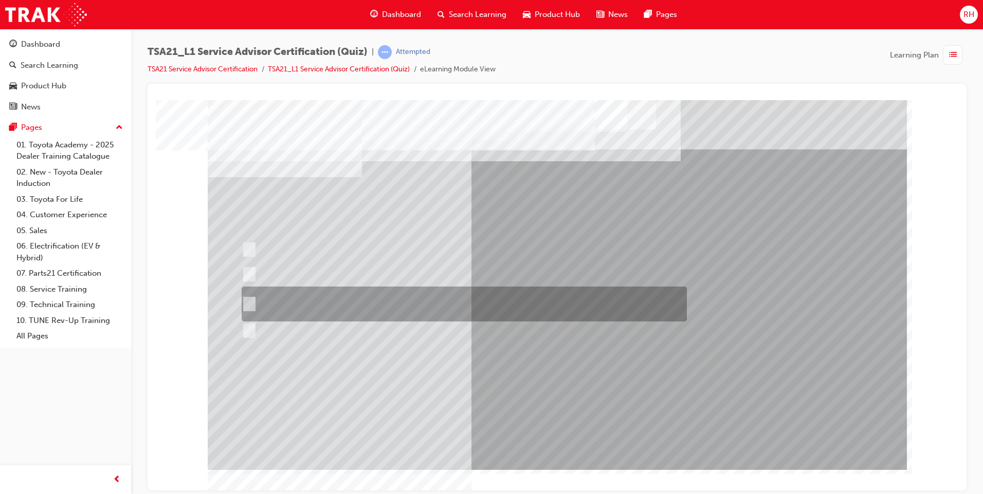
click at [398, 301] on div at bounding box center [461, 304] width 445 height 35
radio input "true"
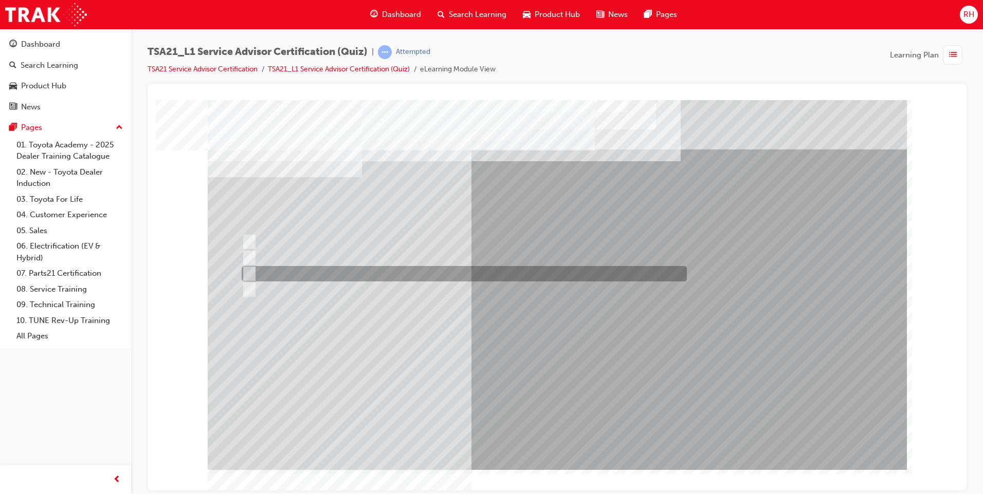
click at [248, 271] on input "To increase the number/rate of on-time arrivals." at bounding box center [247, 273] width 11 height 11
radio input "true"
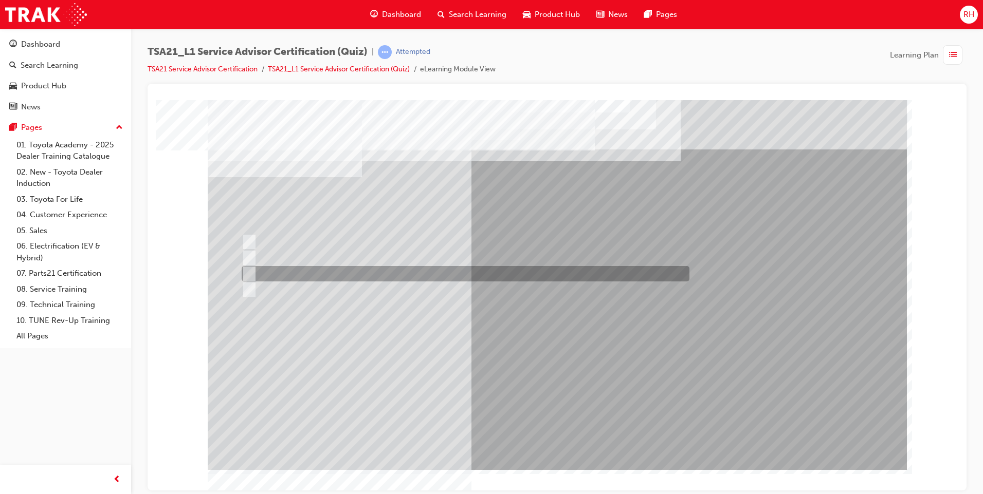
click at [514, 269] on div at bounding box center [463, 273] width 448 height 15
radio input "true"
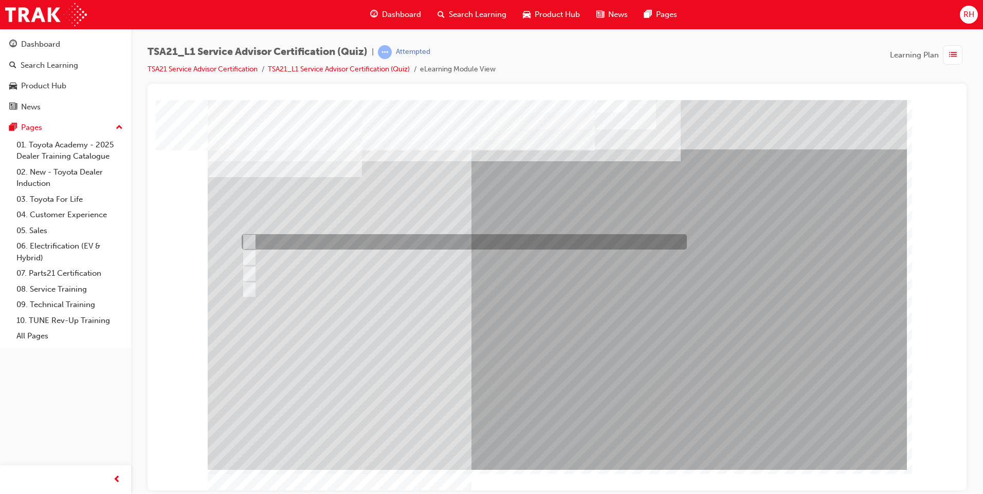
click at [402, 239] on div at bounding box center [461, 241] width 445 height 15
radio input "true"
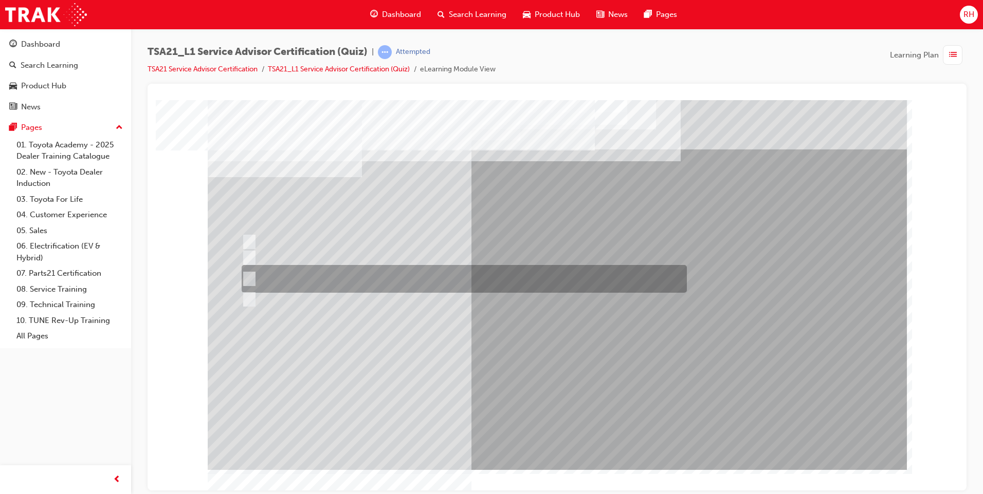
click at [578, 277] on div at bounding box center [461, 279] width 445 height 28
radio input "true"
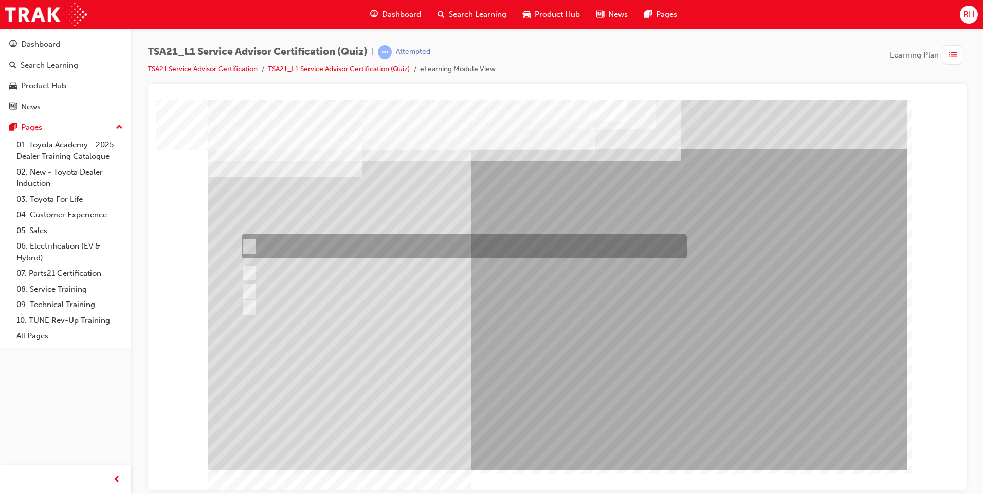
click at [507, 240] on div at bounding box center [461, 246] width 445 height 24
radio input "true"
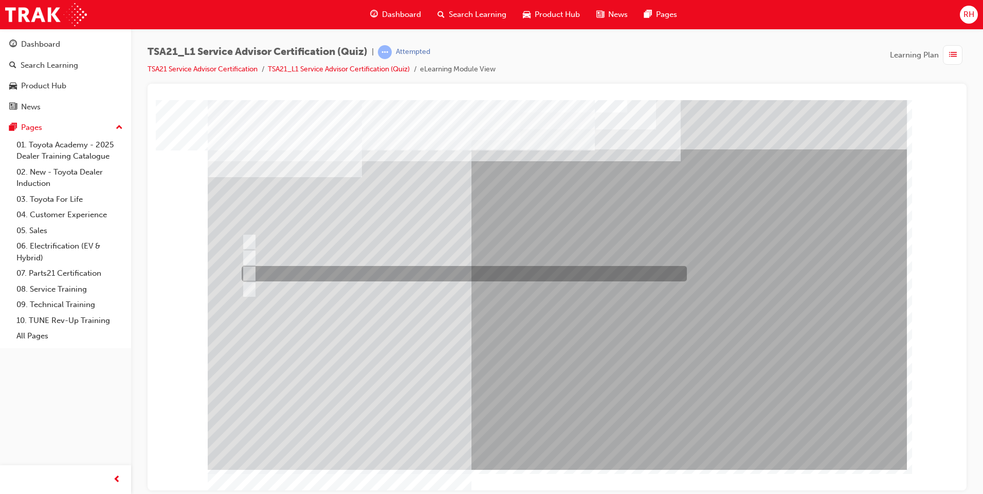
click at [336, 273] on div at bounding box center [461, 273] width 445 height 15
radio input "true"
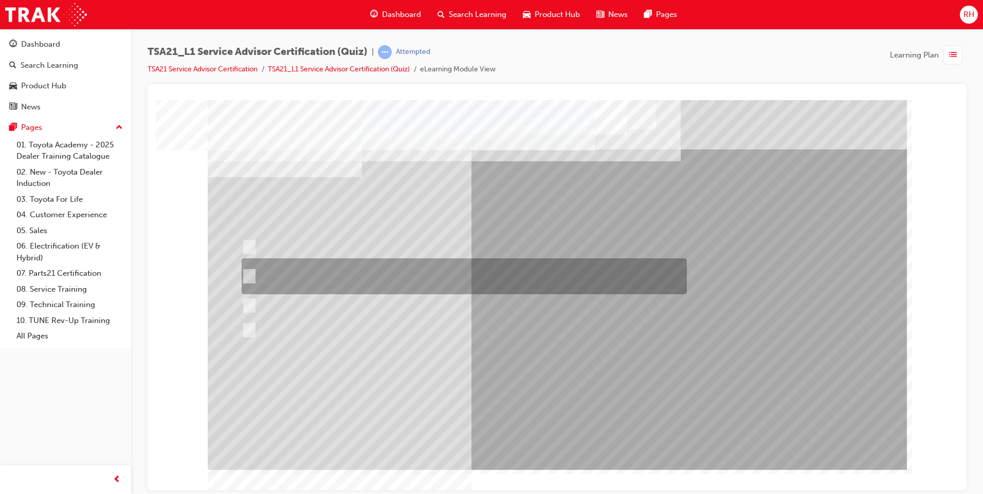
click at [322, 269] on div at bounding box center [461, 277] width 445 height 36
radio input "true"
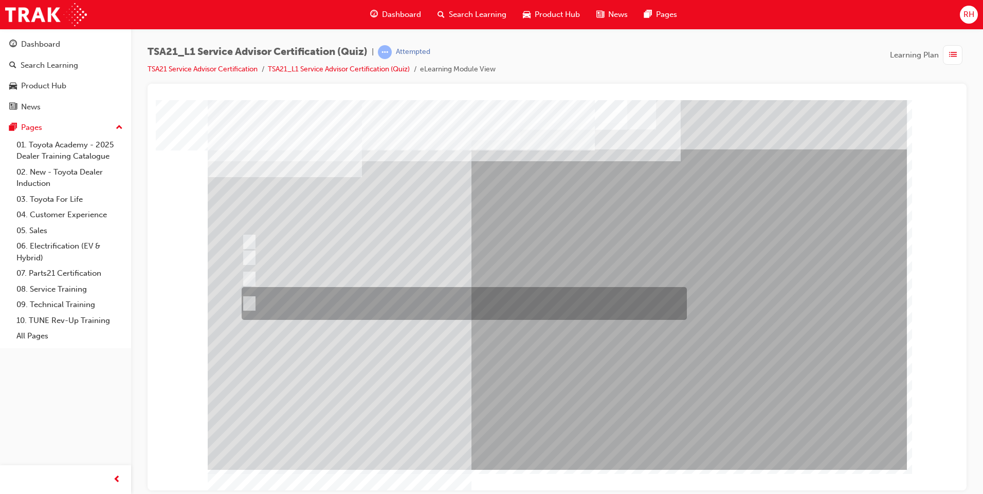
click at [304, 308] on div at bounding box center [461, 303] width 445 height 33
radio input "true"
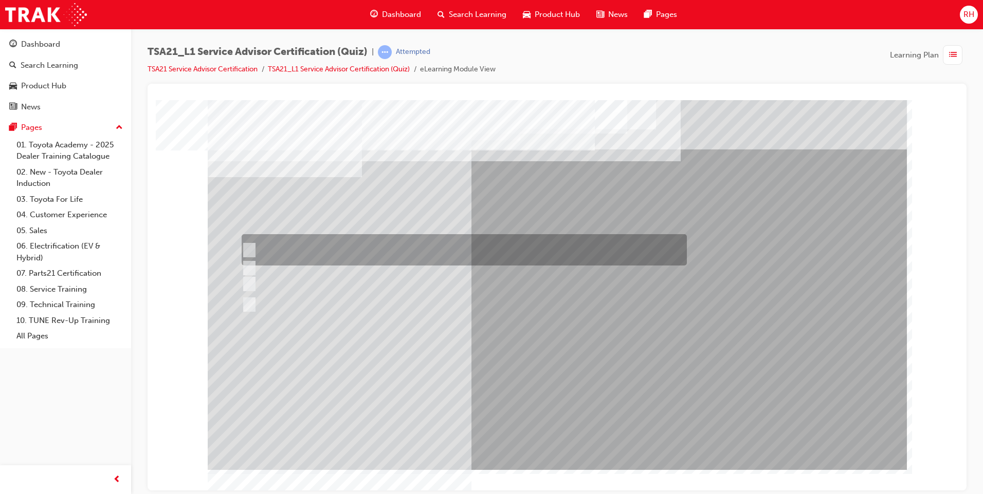
click at [414, 246] on div at bounding box center [461, 249] width 445 height 31
radio input "true"
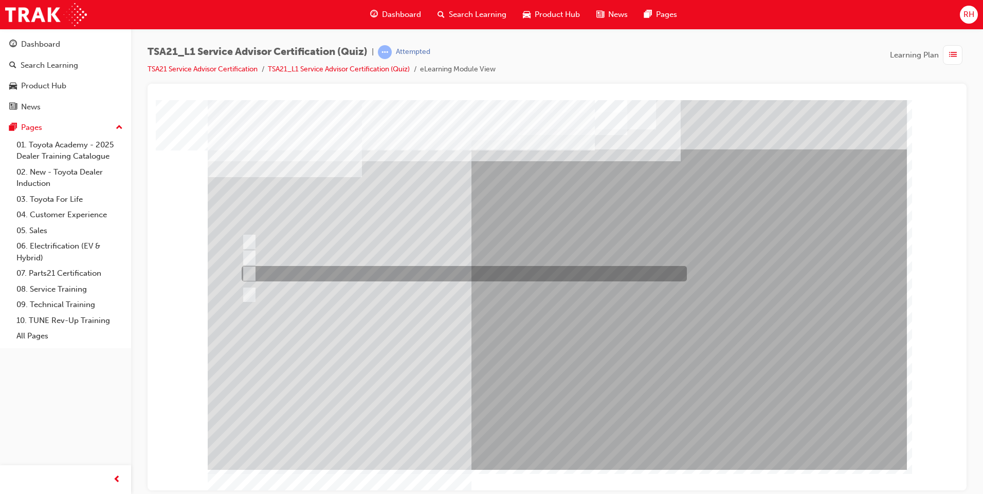
click at [433, 270] on div at bounding box center [461, 273] width 445 height 15
radio input "true"
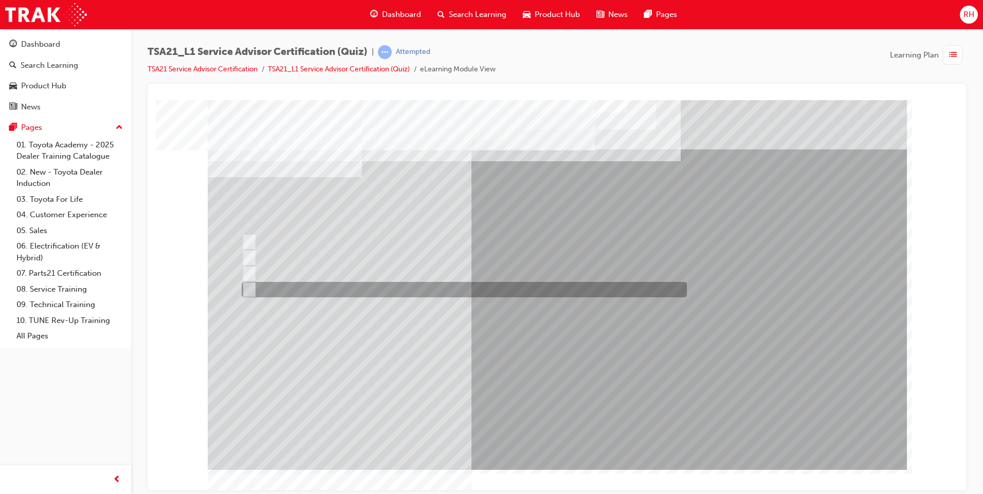
click at [394, 290] on div at bounding box center [461, 289] width 445 height 15
radio input "true"
click at [427, 290] on div at bounding box center [461, 289] width 445 height 15
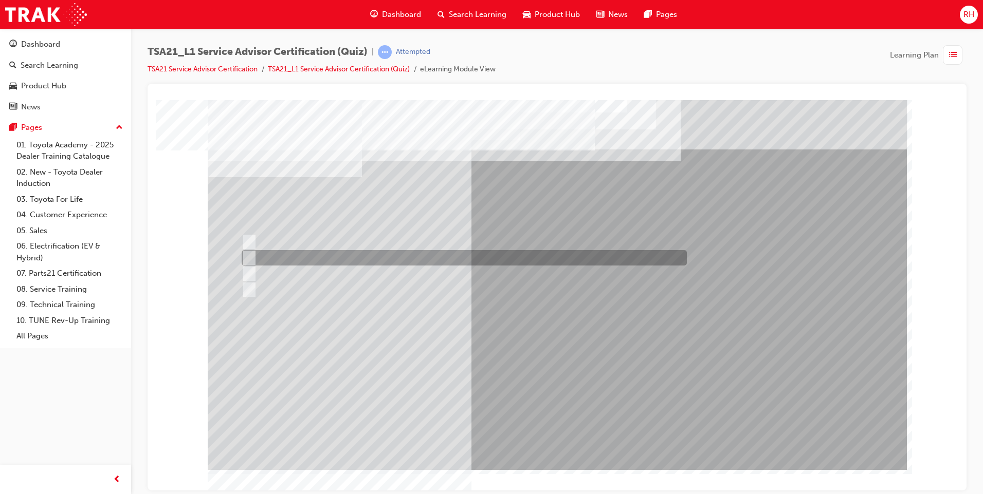
click at [626, 258] on div at bounding box center [461, 257] width 445 height 15
radio input "true"
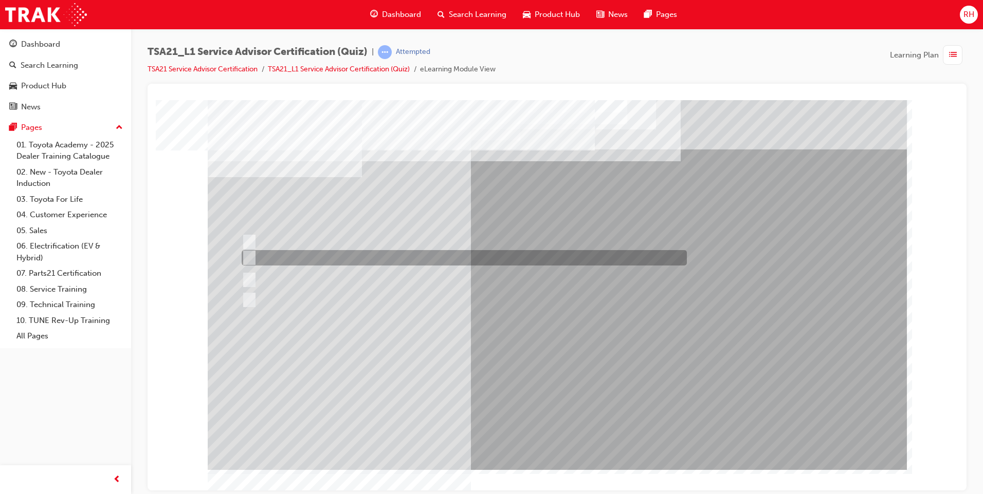
click at [346, 259] on div at bounding box center [461, 257] width 445 height 15
radio input "true"
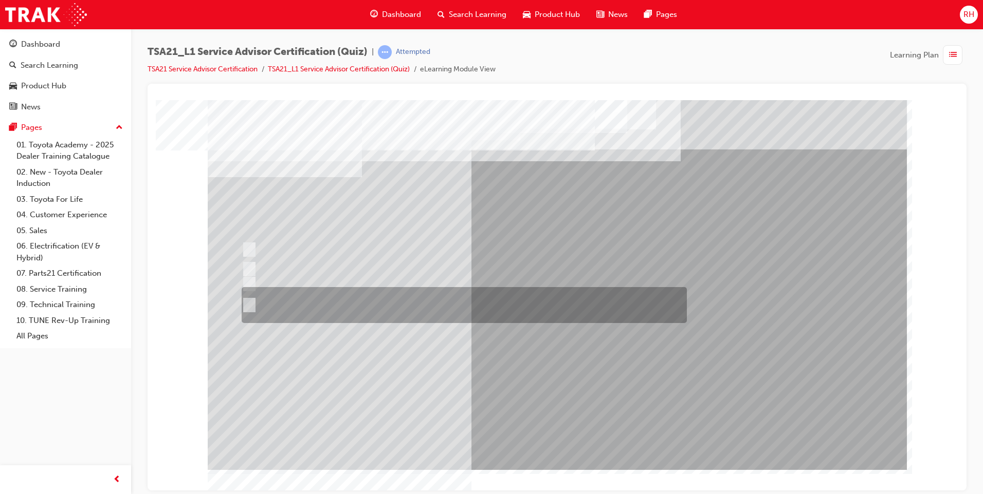
click at [322, 301] on div at bounding box center [461, 305] width 445 height 36
radio input "true"
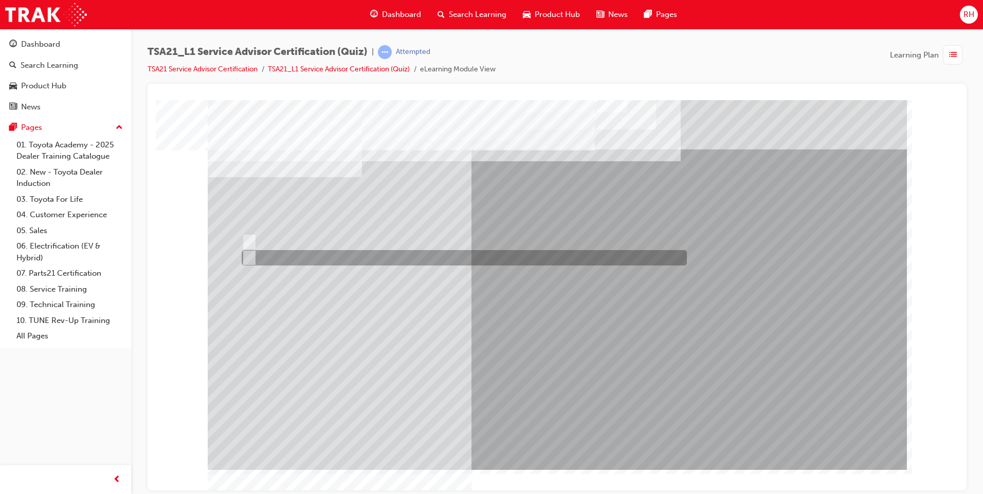
click at [289, 258] on div at bounding box center [461, 257] width 445 height 15
radio input "true"
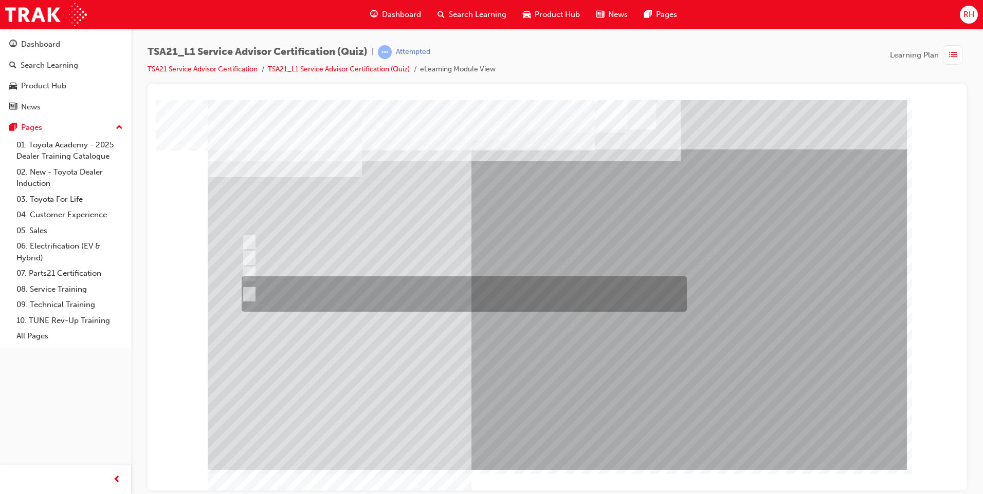
click at [557, 283] on div at bounding box center [461, 294] width 445 height 35
radio input "true"
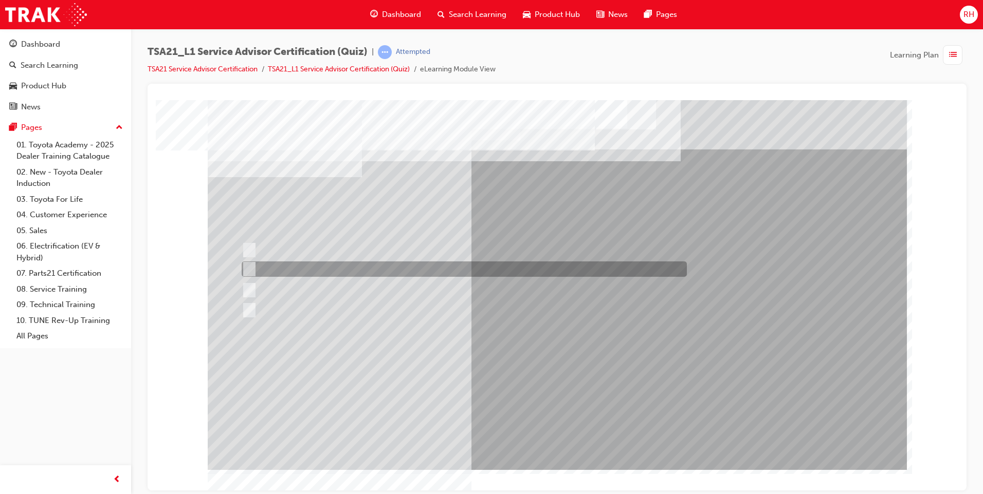
click at [425, 269] on div at bounding box center [461, 269] width 445 height 15
radio input "true"
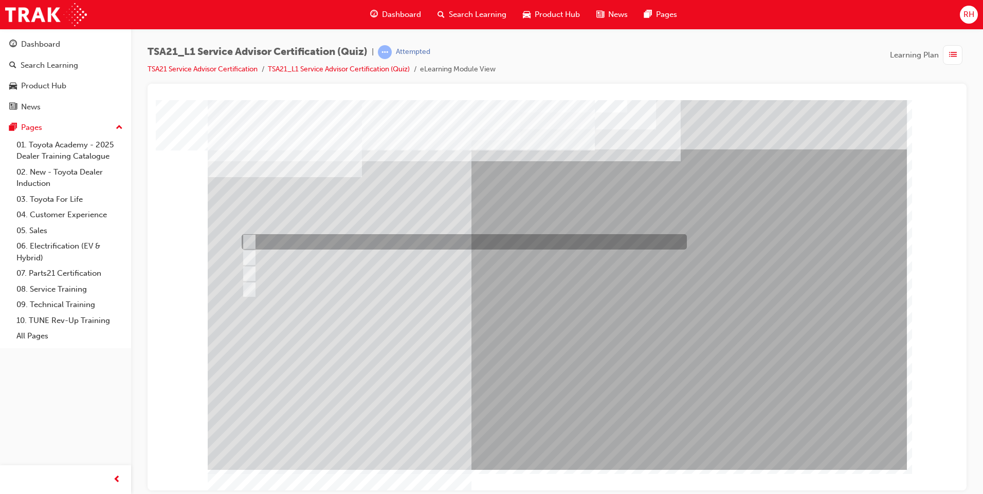
click at [532, 240] on div at bounding box center [461, 241] width 445 height 15
radio input "true"
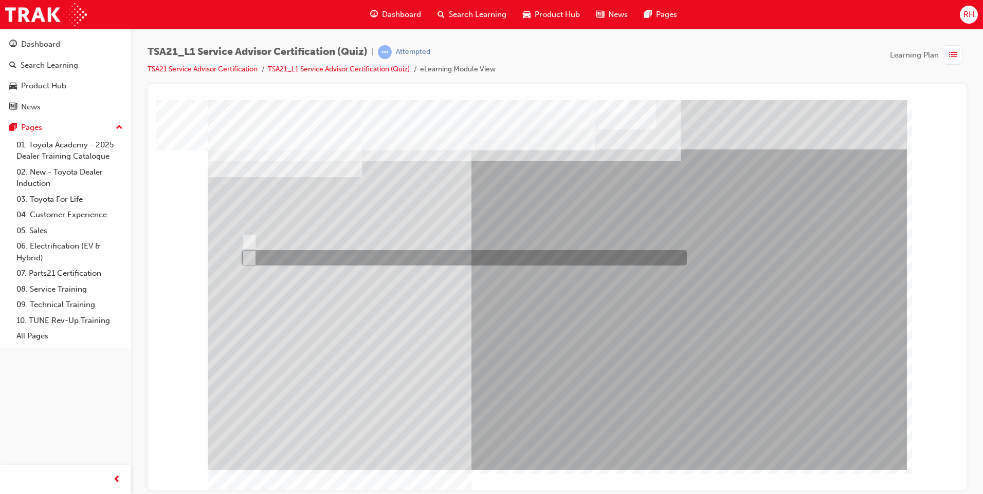
click at [318, 256] on div at bounding box center [461, 257] width 445 height 15
radio input "true"
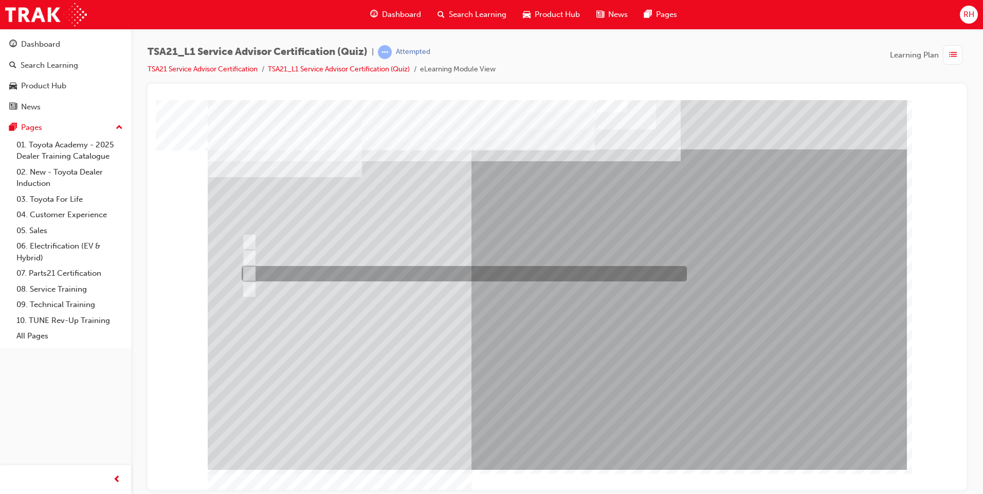
click at [314, 268] on div at bounding box center [461, 273] width 445 height 15
radio input "true"
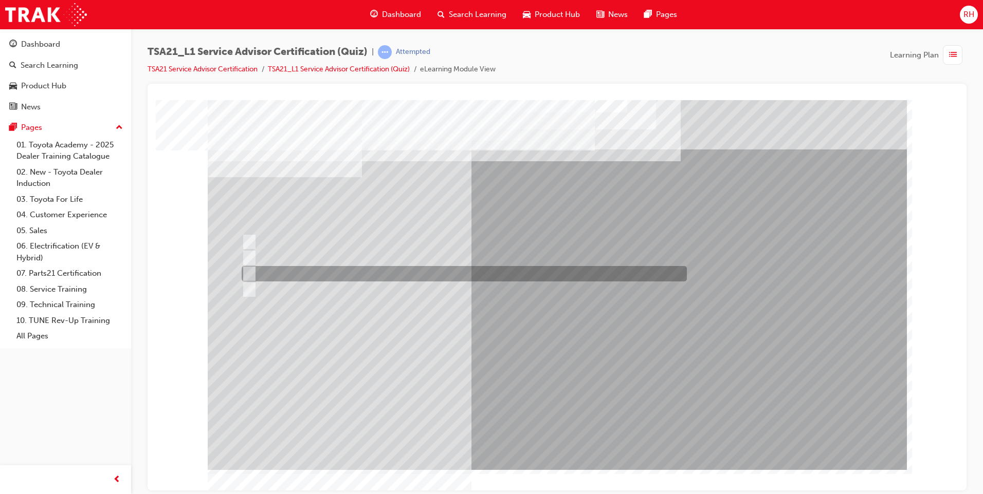
click at [364, 281] on div at bounding box center [461, 273] width 445 height 15
radio input "true"
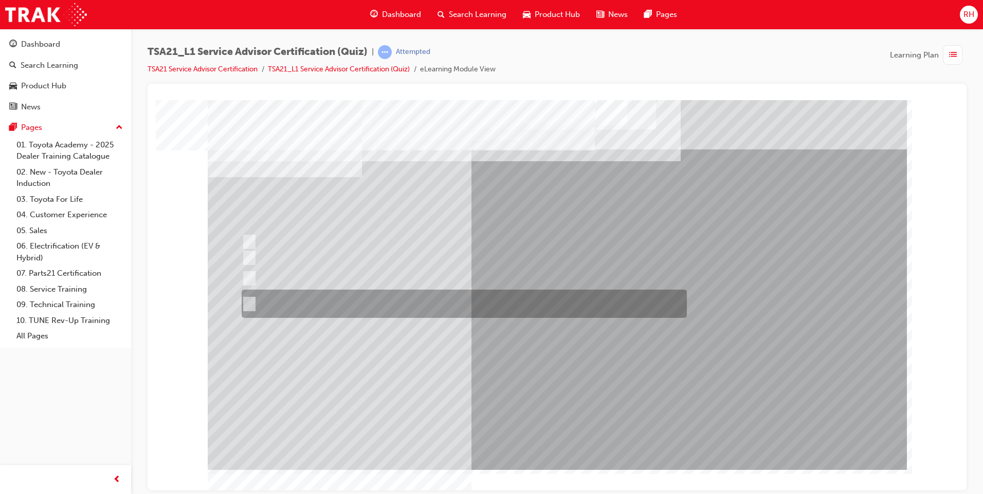
click at [431, 294] on div at bounding box center [461, 304] width 445 height 28
radio input "true"
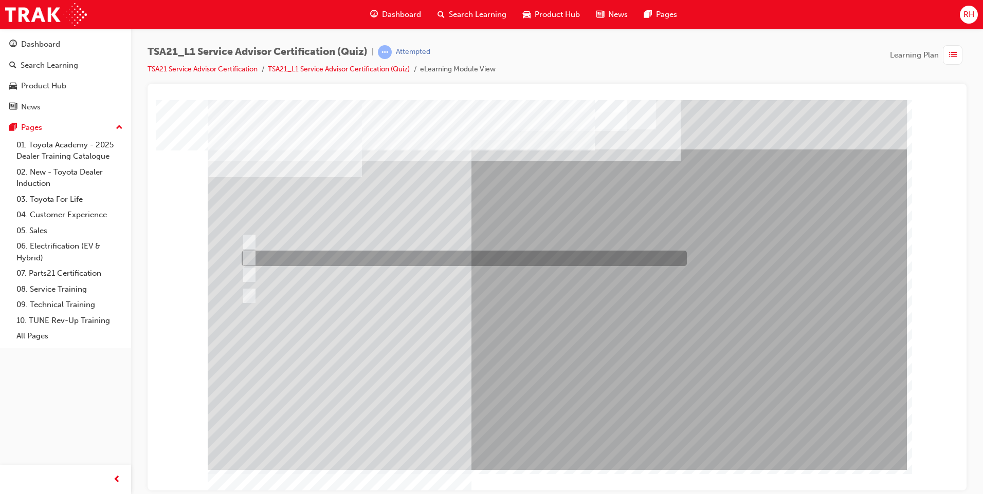
click at [427, 260] on div at bounding box center [461, 258] width 445 height 15
radio input "true"
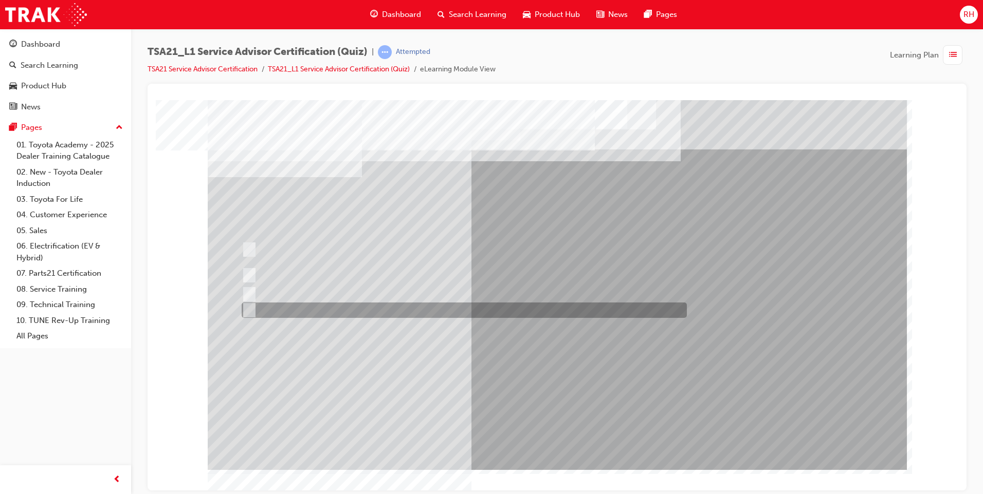
click at [390, 311] on div at bounding box center [461, 310] width 445 height 15
radio input "true"
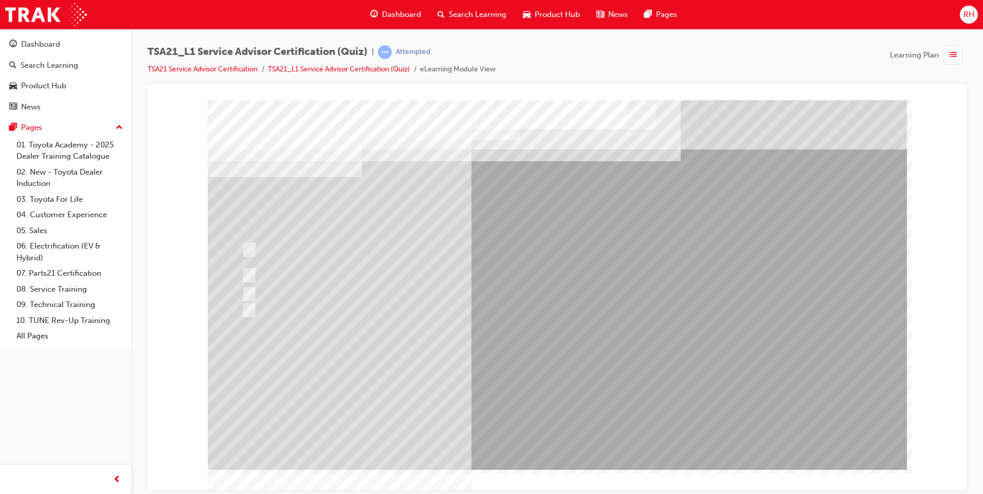
drag, startPoint x: 562, startPoint y: 433, endPoint x: 515, endPoint y: 391, distance: 63.0
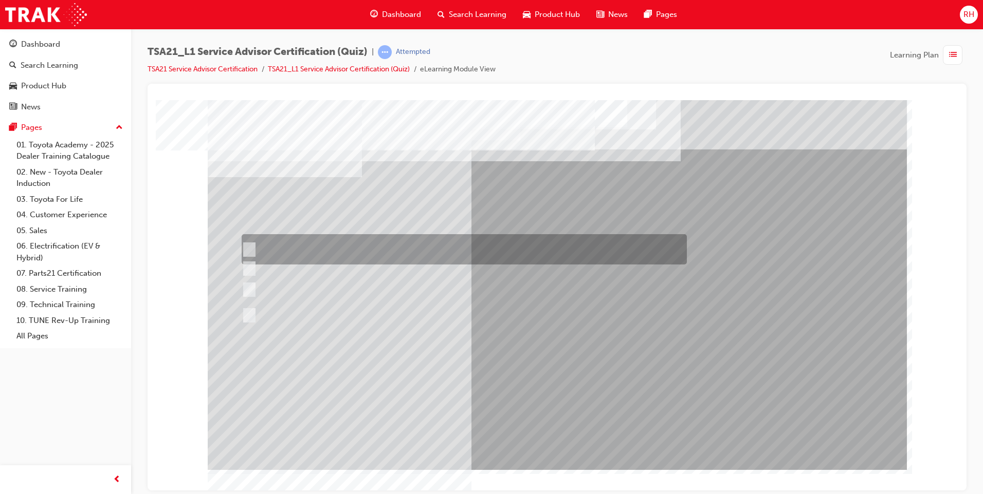
click at [495, 239] on div at bounding box center [461, 249] width 445 height 30
radio input "true"
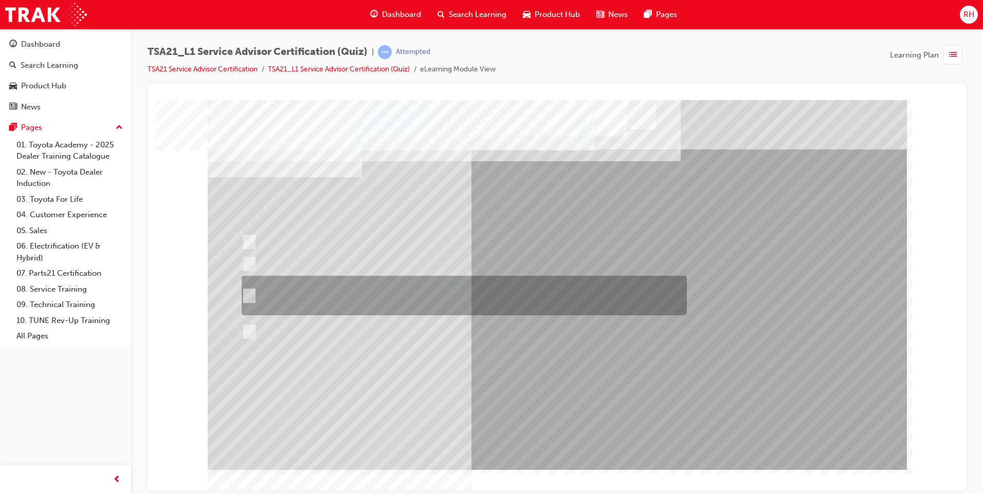
click at [363, 291] on div at bounding box center [461, 296] width 445 height 40
radio input "true"
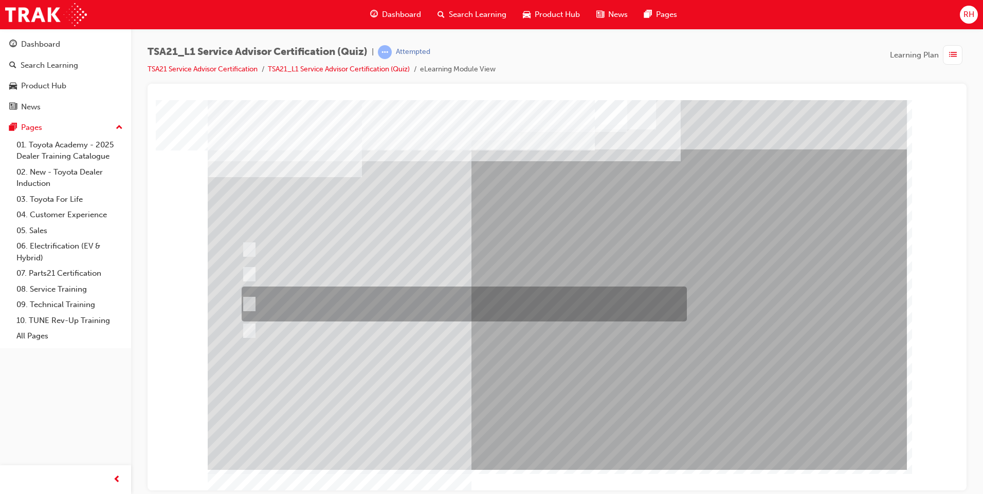
click at [402, 309] on div at bounding box center [461, 304] width 445 height 35
radio input "true"
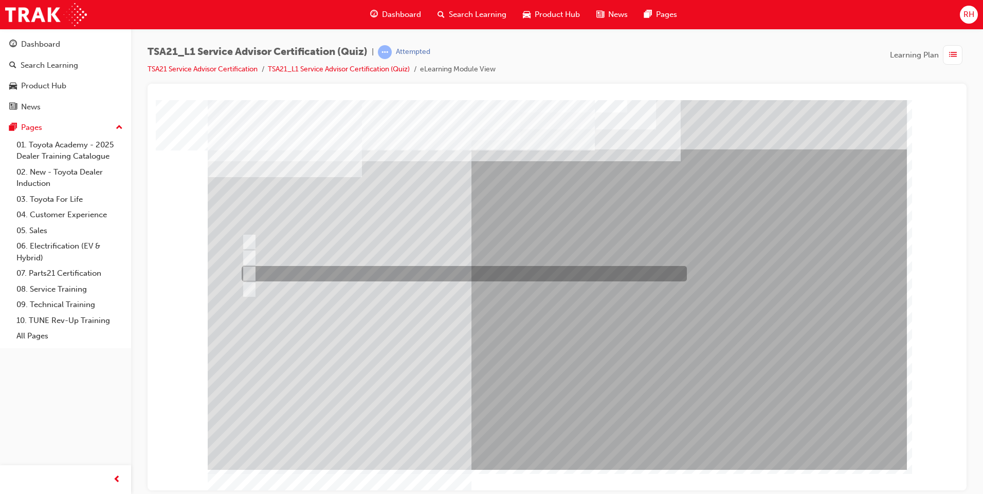
click at [345, 275] on div at bounding box center [461, 273] width 445 height 15
radio input "true"
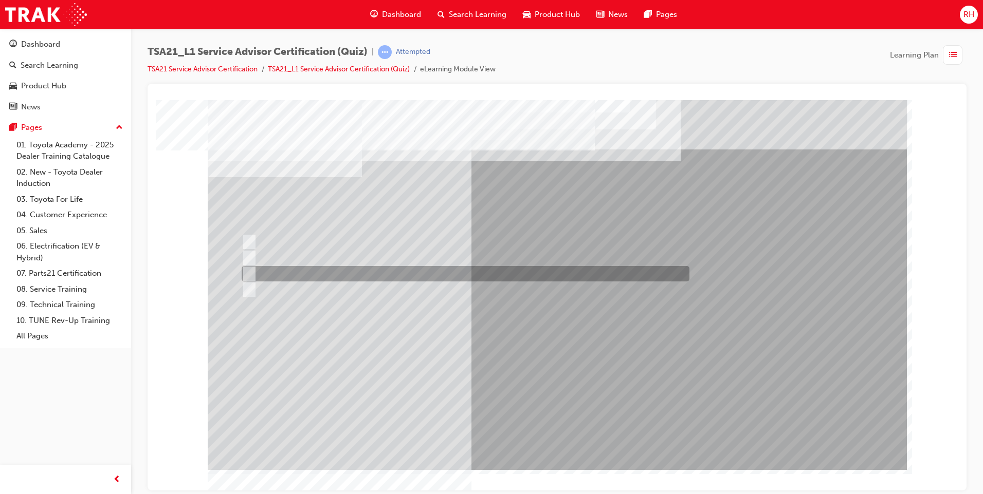
click at [410, 275] on div at bounding box center [463, 273] width 448 height 15
radio input "true"
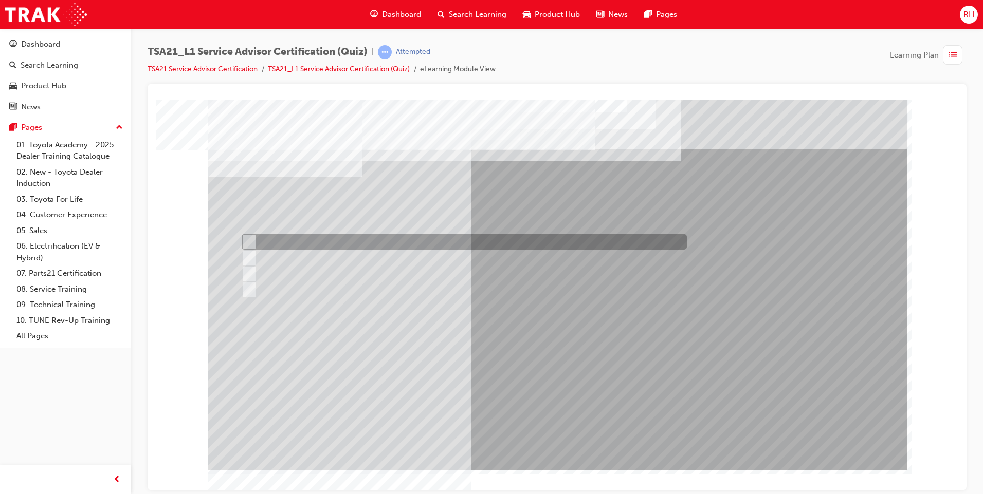
click at [385, 241] on div at bounding box center [461, 241] width 445 height 15
radio input "true"
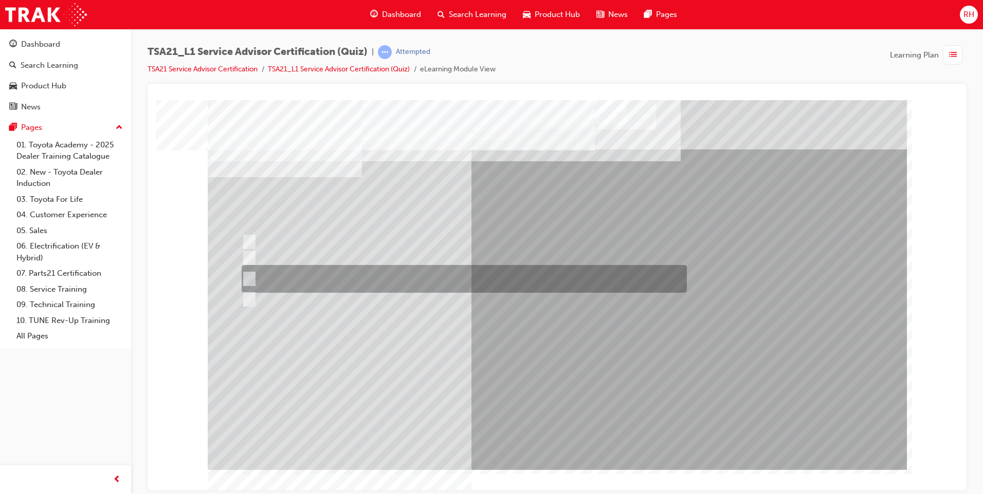
click at [512, 271] on div at bounding box center [461, 279] width 445 height 28
radio input "true"
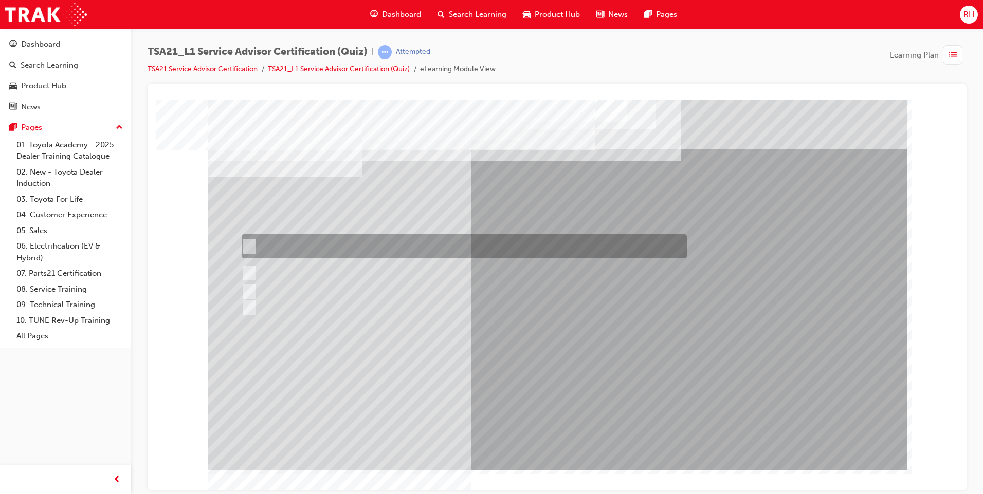
click at [485, 243] on div at bounding box center [461, 246] width 445 height 24
radio input "true"
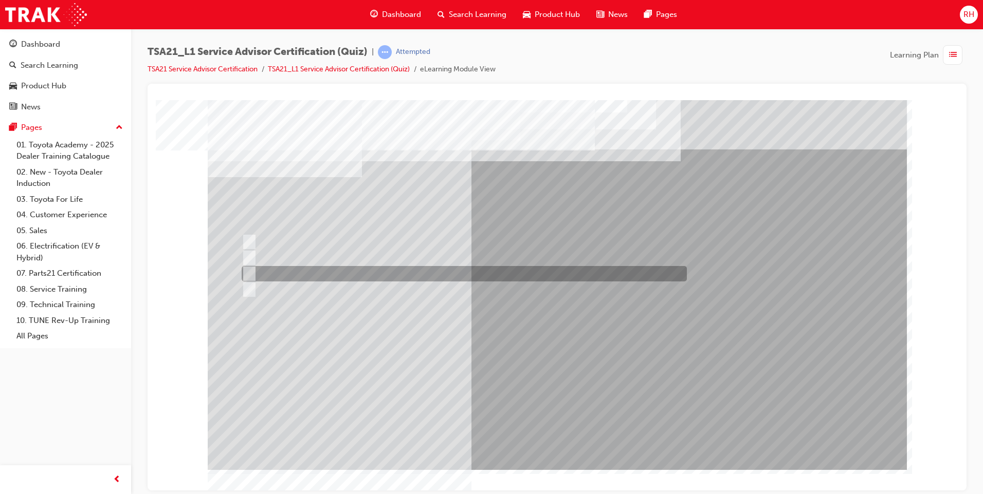
click at [317, 267] on div at bounding box center [461, 273] width 445 height 15
radio input "true"
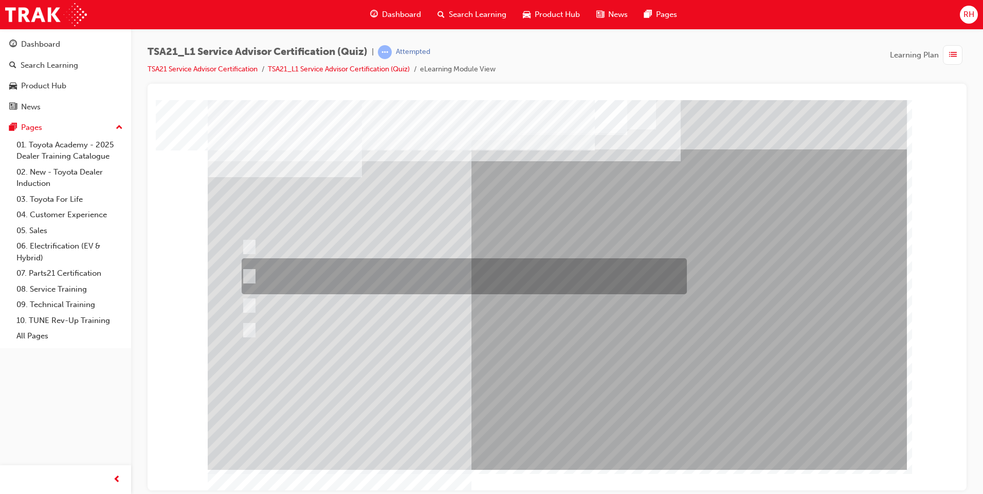
click at [359, 266] on div at bounding box center [461, 277] width 445 height 36
radio input "true"
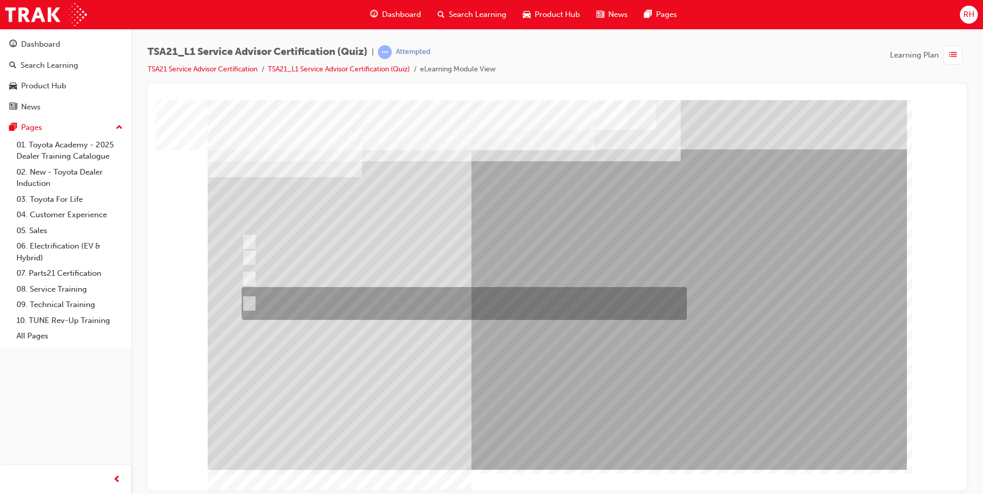
click at [319, 299] on div at bounding box center [461, 303] width 445 height 33
radio input "true"
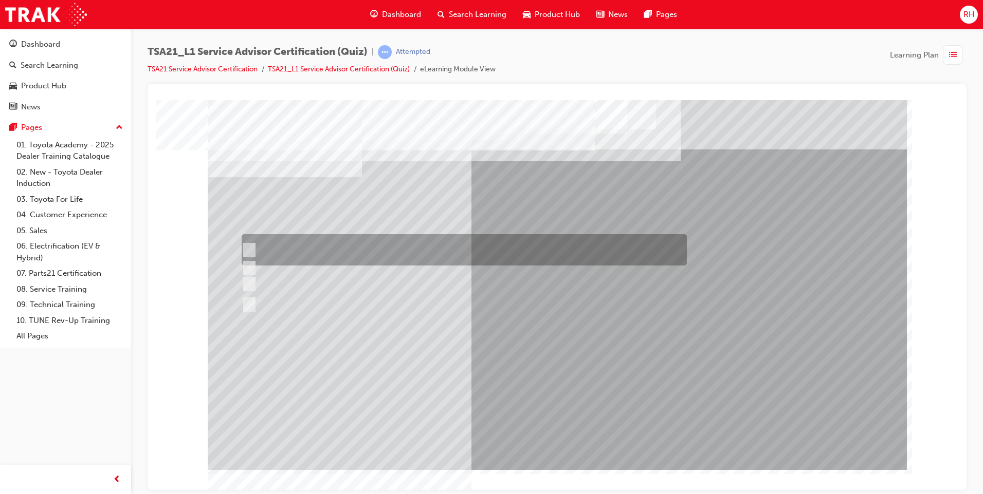
click at [468, 248] on div at bounding box center [461, 249] width 445 height 31
radio input "true"
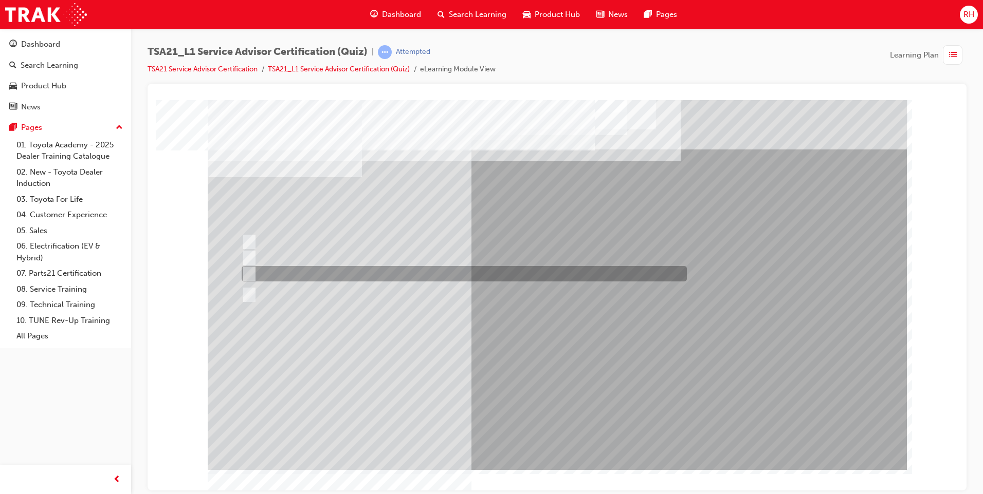
click at [397, 267] on div at bounding box center [461, 273] width 445 height 15
radio input "true"
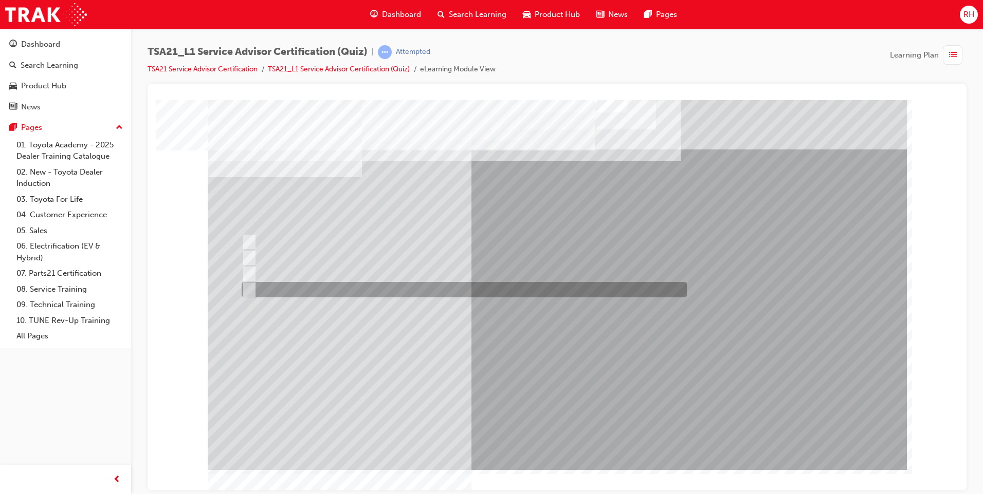
click at [385, 282] on div at bounding box center [461, 289] width 445 height 15
radio input "true"
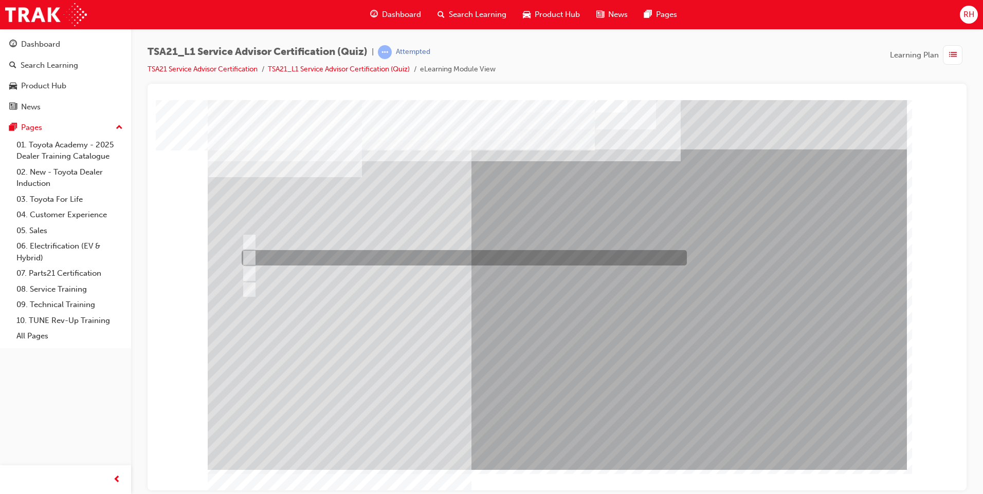
click at [630, 259] on div at bounding box center [461, 257] width 445 height 15
radio input "true"
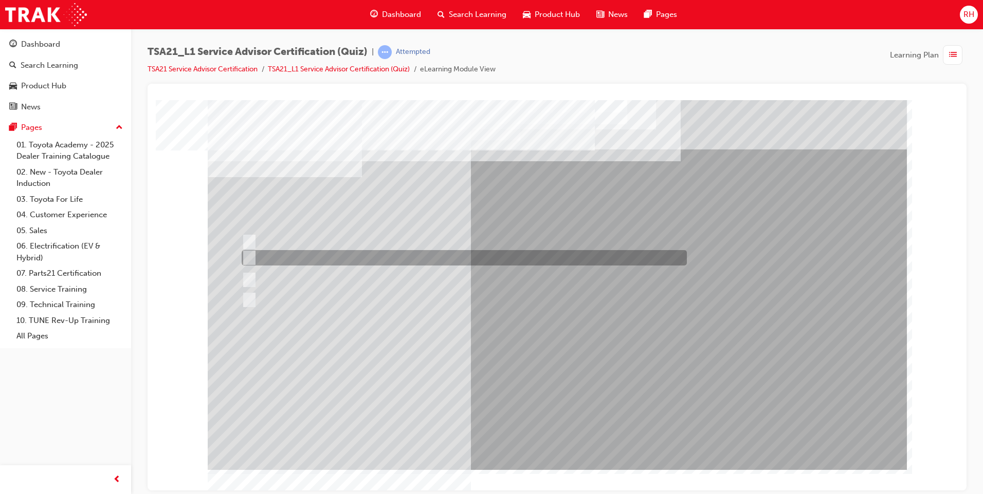
click at [334, 256] on div at bounding box center [461, 257] width 445 height 15
radio input "true"
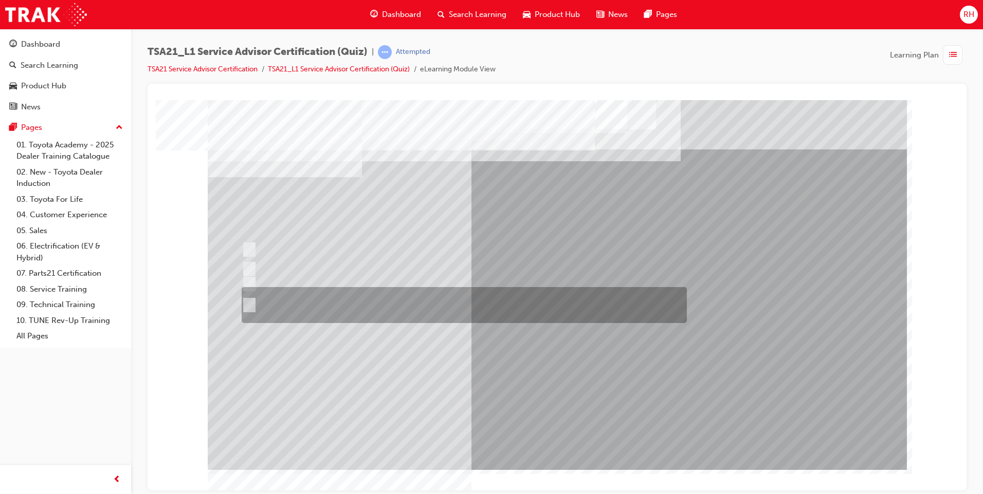
click at [349, 300] on div at bounding box center [461, 305] width 445 height 36
radio input "true"
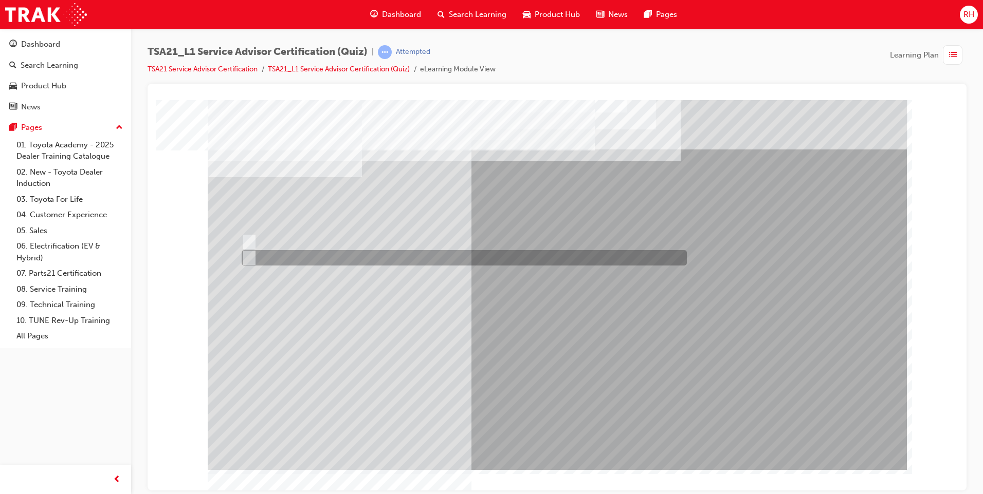
click at [337, 261] on div at bounding box center [461, 257] width 445 height 15
radio input "true"
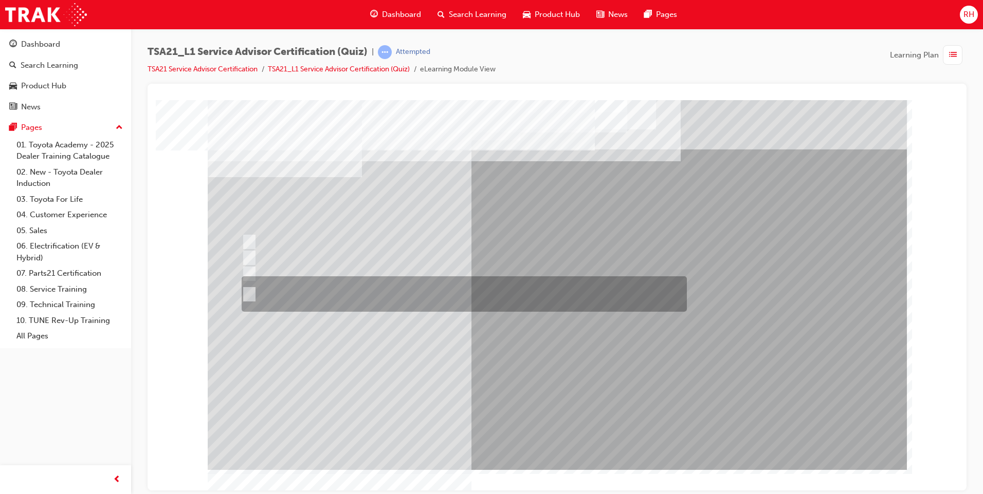
click at [443, 293] on div at bounding box center [461, 294] width 445 height 35
radio input "true"
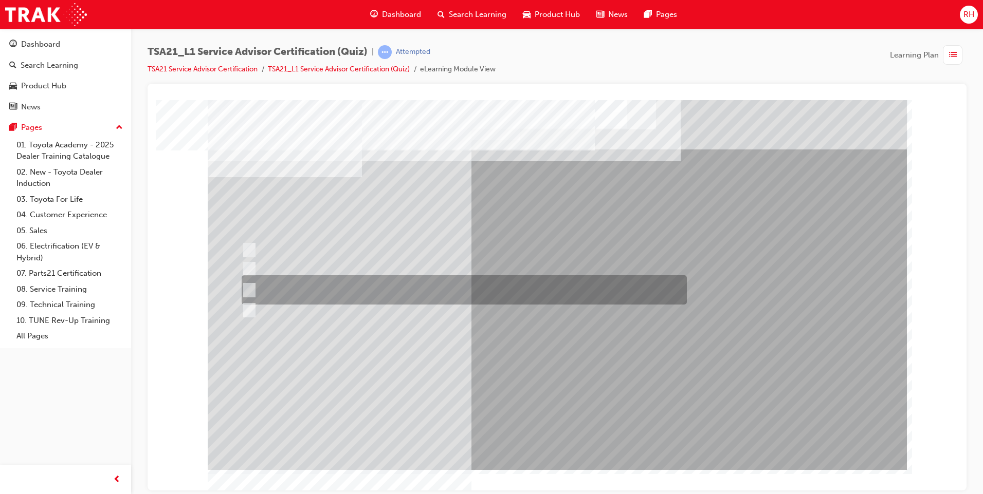
drag, startPoint x: 510, startPoint y: 284, endPoint x: 541, endPoint y: 287, distance: 31.0
click at [509, 284] on div at bounding box center [461, 289] width 445 height 29
radio input "true"
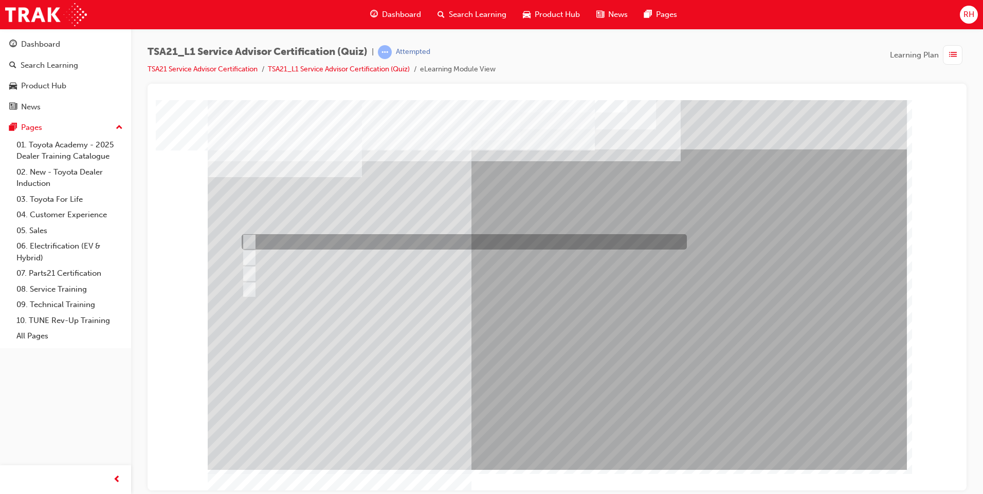
click at [541, 240] on div at bounding box center [461, 241] width 445 height 15
radio input "true"
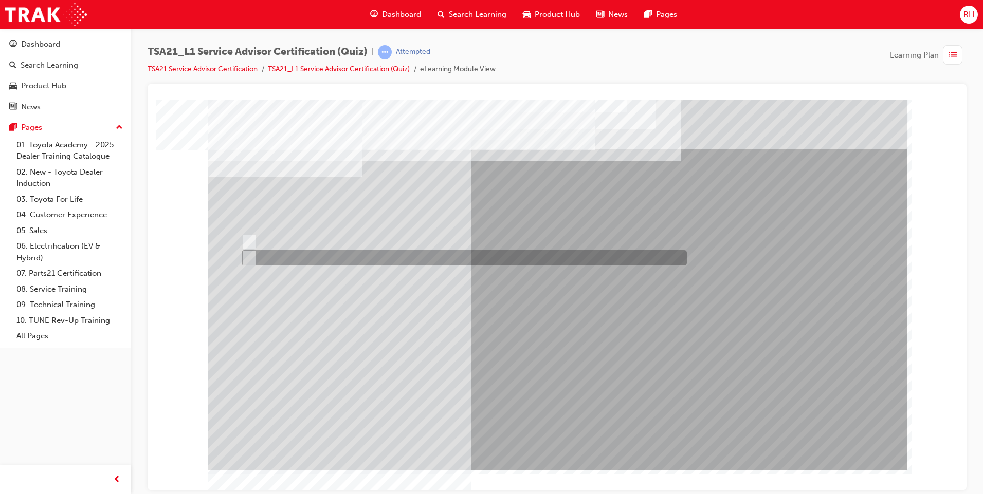
click at [325, 262] on div at bounding box center [461, 257] width 445 height 15
radio input "true"
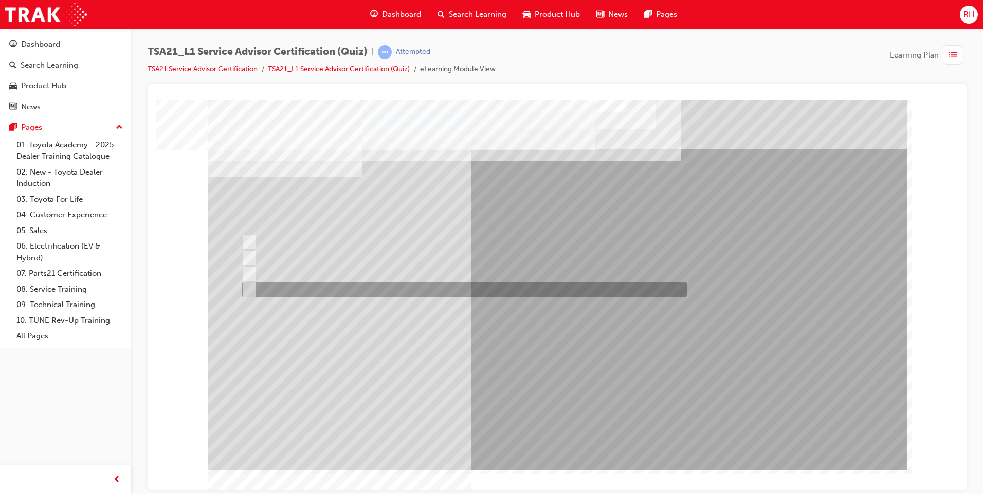
click at [331, 290] on div at bounding box center [461, 289] width 445 height 15
radio input "true"
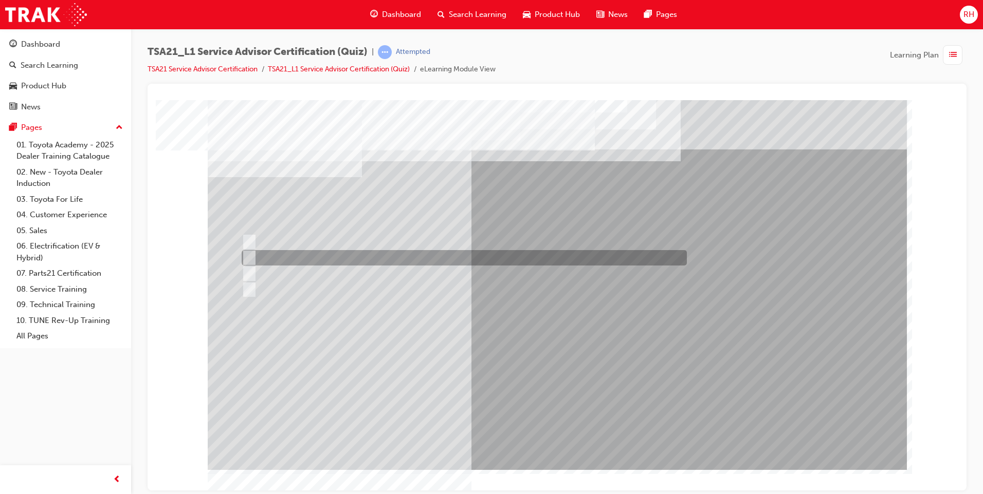
click at [345, 254] on div at bounding box center [461, 257] width 445 height 15
radio input "true"
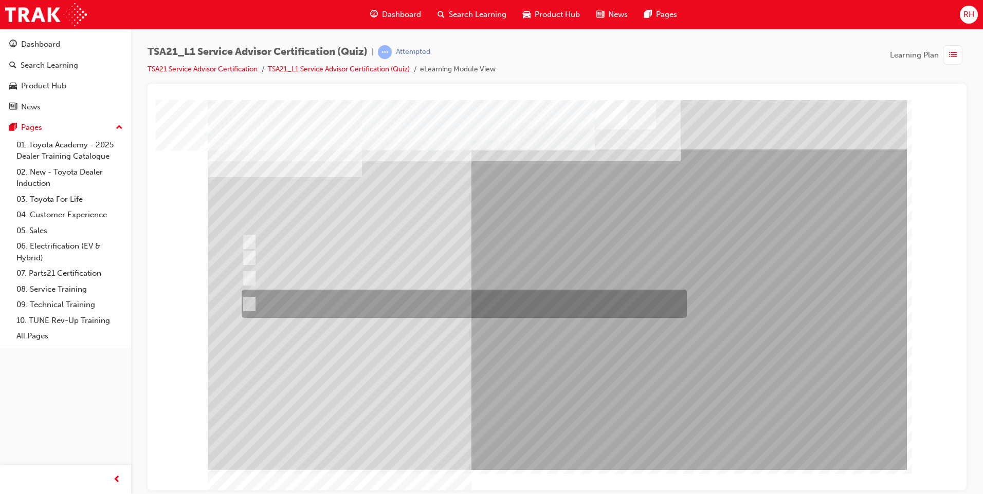
click at [441, 305] on div at bounding box center [461, 304] width 445 height 28
radio input "true"
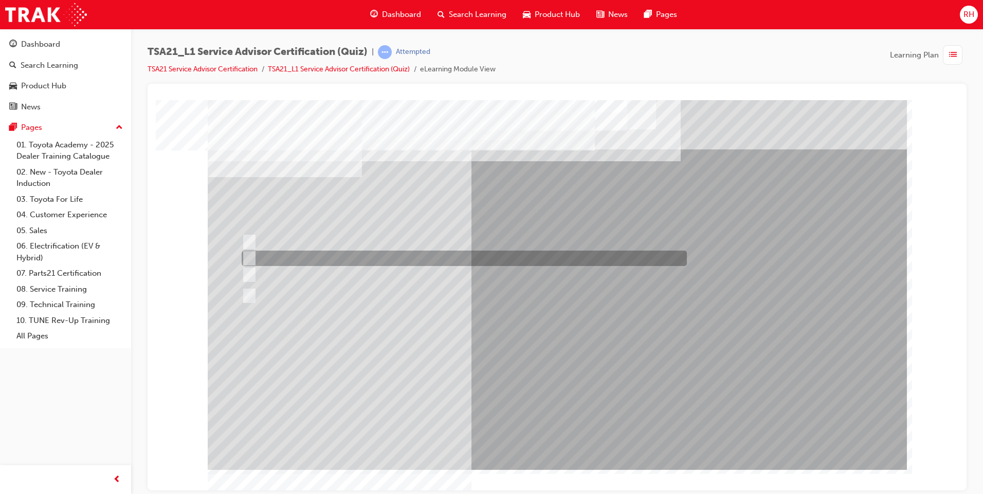
click at [585, 262] on div at bounding box center [461, 258] width 445 height 15
radio input "true"
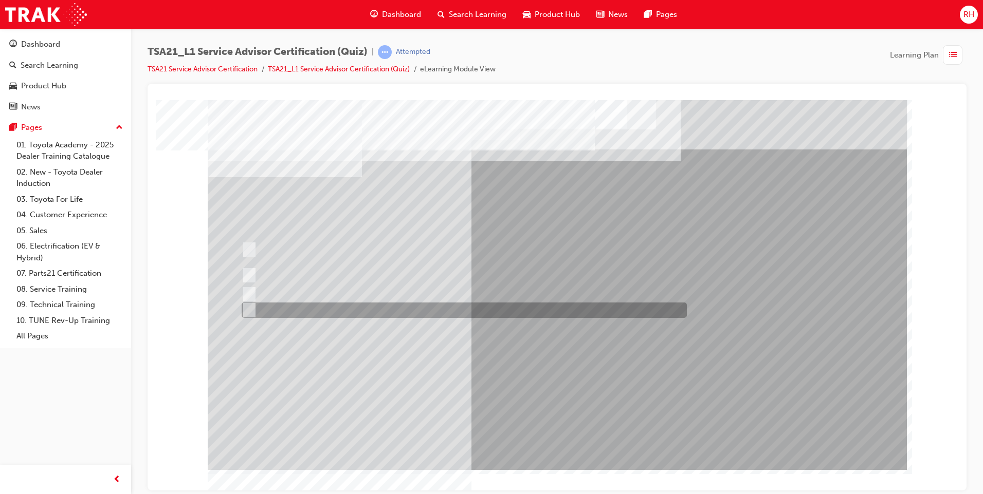
click at [416, 307] on div at bounding box center [461, 310] width 445 height 15
radio input "true"
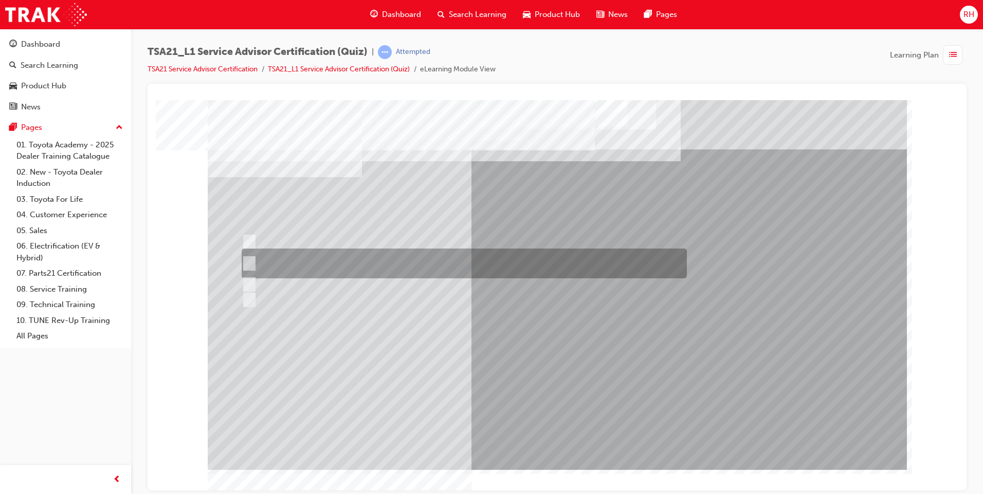
click at [457, 250] on div at bounding box center [461, 264] width 445 height 30
radio input "true"
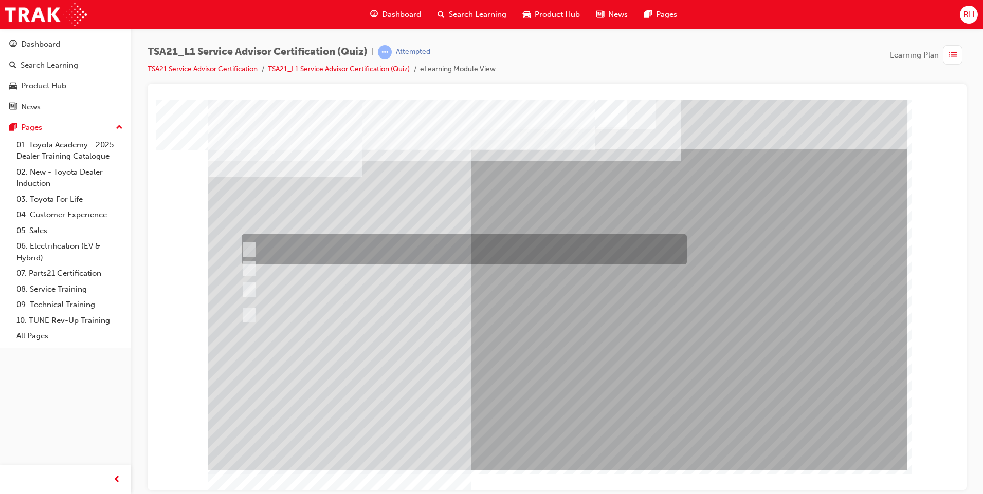
click at [536, 256] on div at bounding box center [461, 249] width 445 height 30
radio input "true"
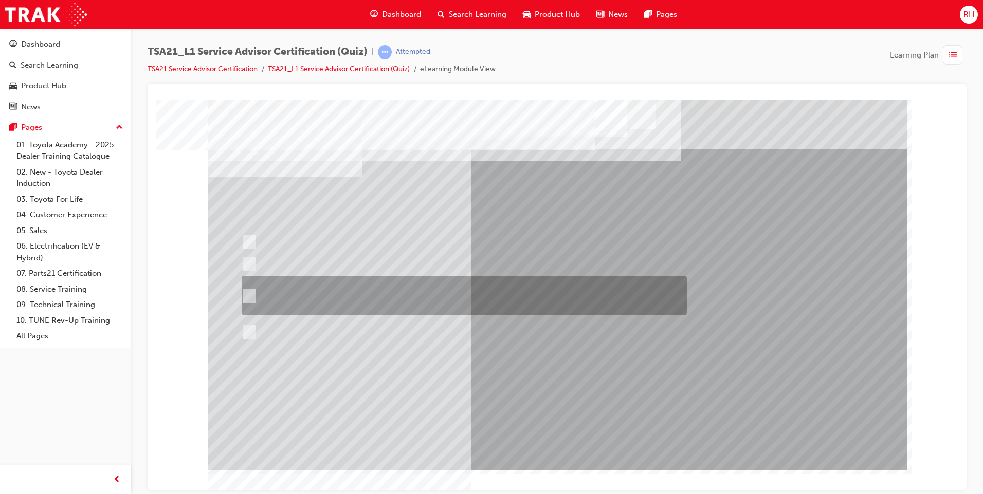
click at [415, 279] on div at bounding box center [461, 296] width 445 height 40
radio input "true"
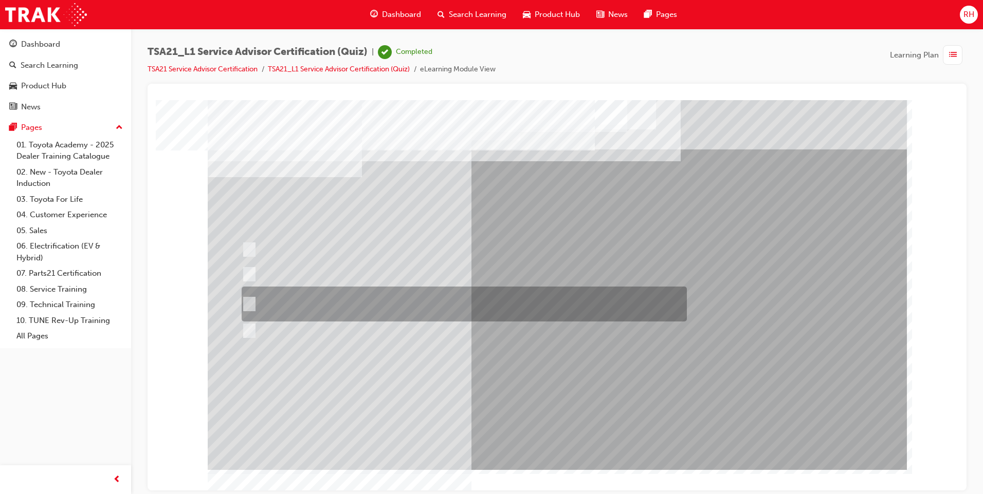
drag, startPoint x: 302, startPoint y: 299, endPoint x: 365, endPoint y: 300, distance: 63.7
click at [302, 299] on div at bounding box center [461, 304] width 445 height 35
radio input "true"
